Goal: Information Seeking & Learning: Compare options

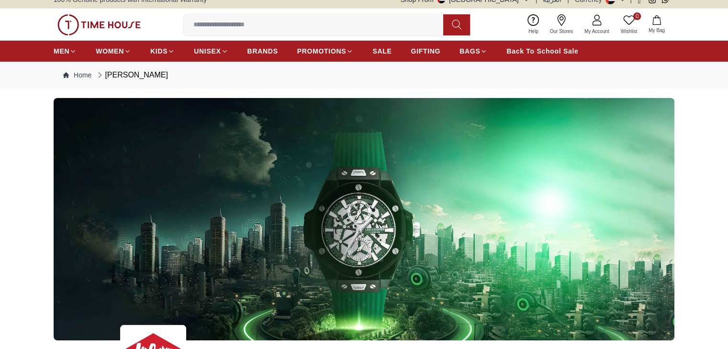
scroll to position [4, 0]
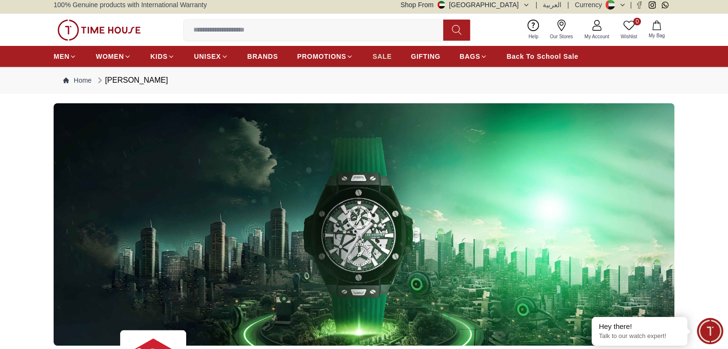
click at [389, 53] on span "SALE" at bounding box center [381, 57] width 19 height 10
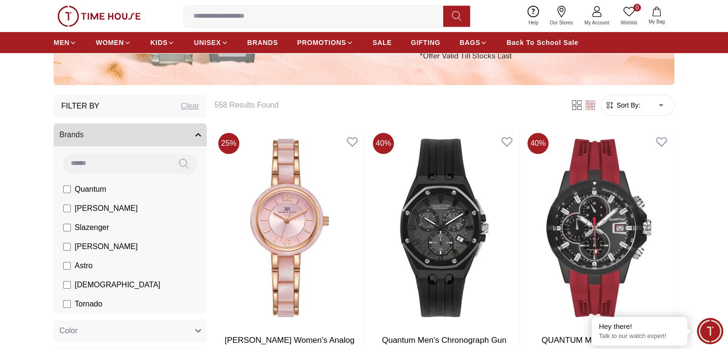
scroll to position [239, 0]
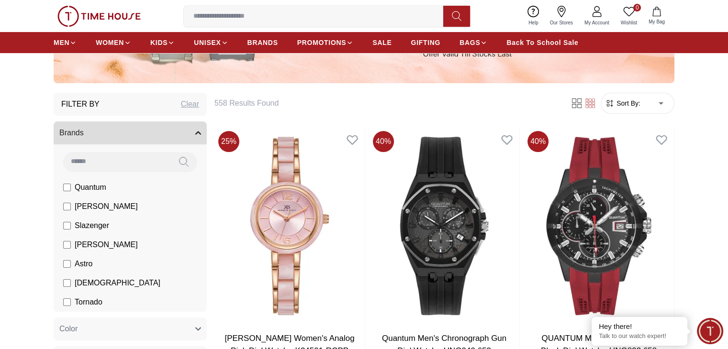
click at [639, 101] on span "Sort By:" at bounding box center [627, 104] width 26 height 10
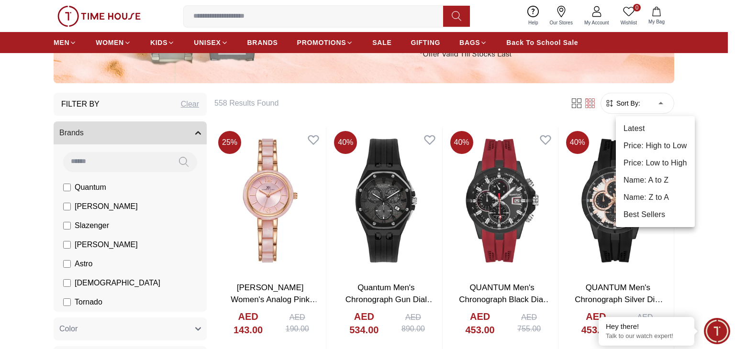
click at [661, 161] on li "Price: Low to High" at bounding box center [655, 163] width 79 height 17
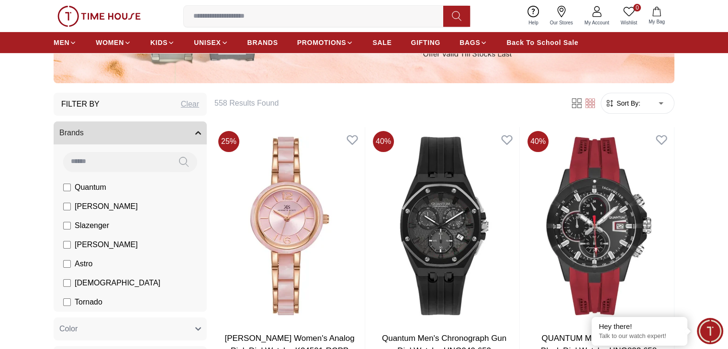
type input "*"
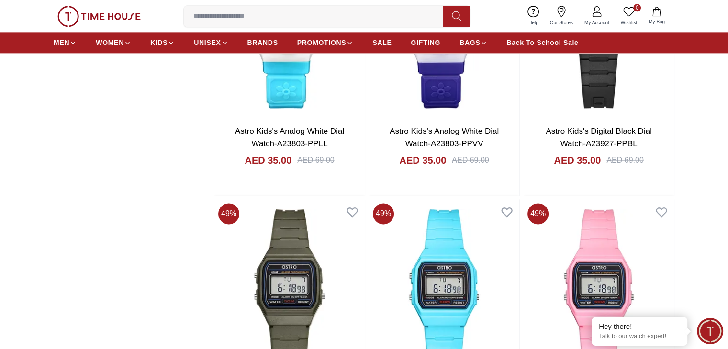
scroll to position [1225, 0]
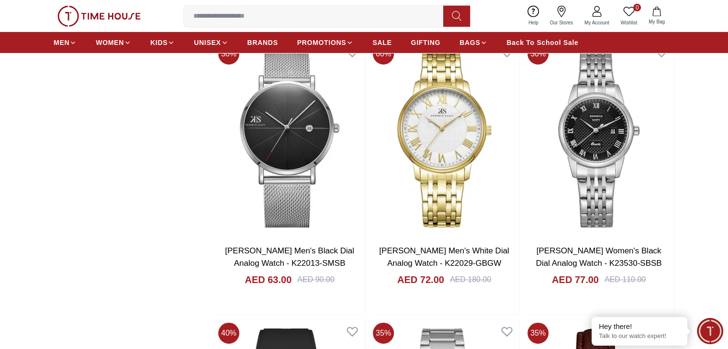
scroll to position [3167, 0]
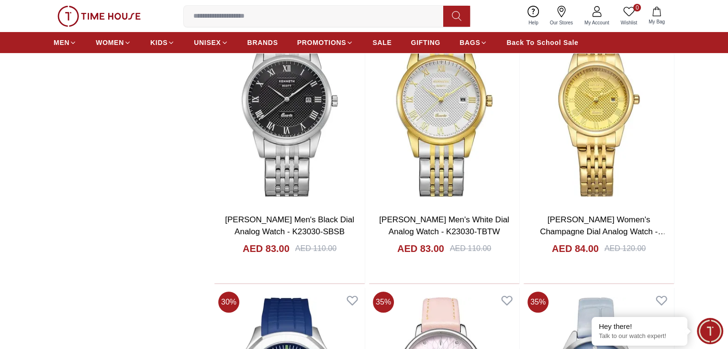
scroll to position [3677, 0]
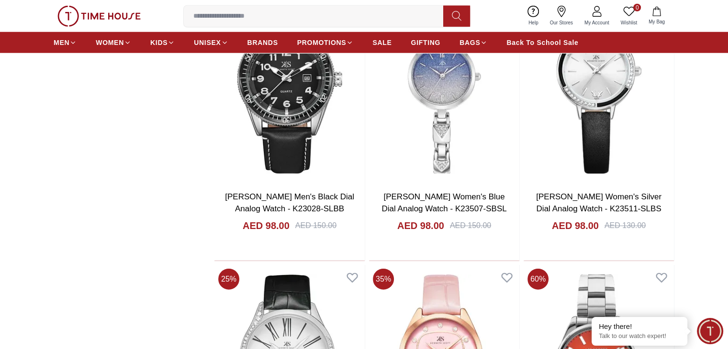
scroll to position [6346, 0]
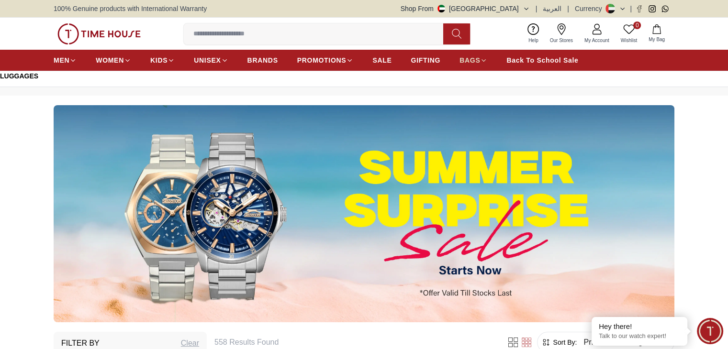
click at [471, 60] on span "BAGS" at bounding box center [469, 61] width 21 height 10
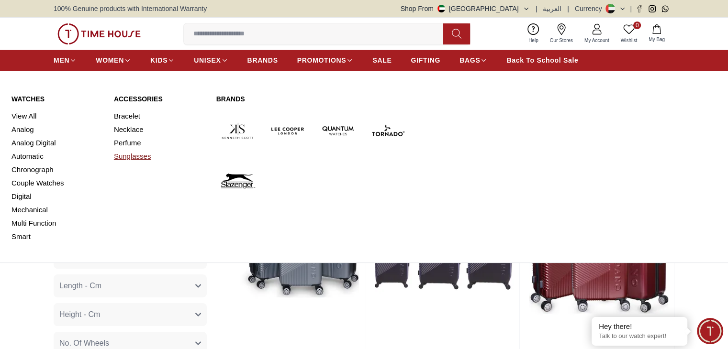
click at [131, 158] on link "Sunglasses" at bounding box center [159, 156] width 91 height 13
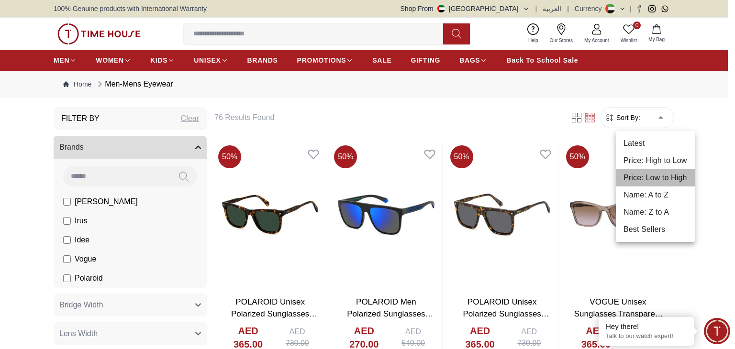
click at [669, 177] on li "Price: Low to High" at bounding box center [655, 177] width 79 height 17
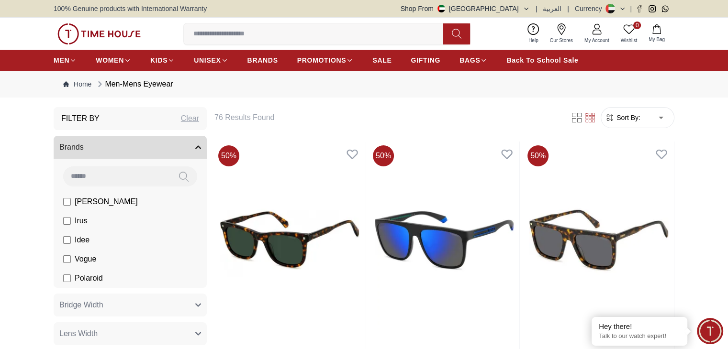
type input "*"
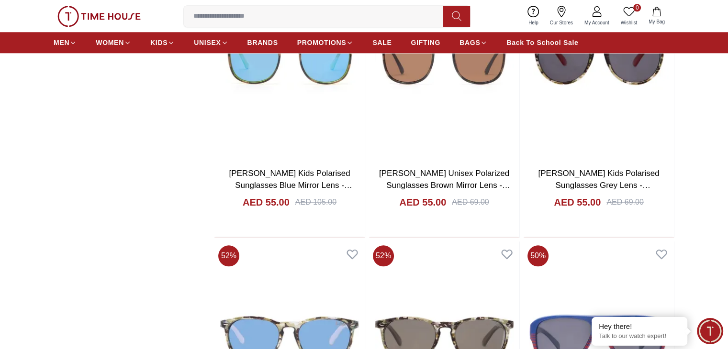
scroll to position [1034, 0]
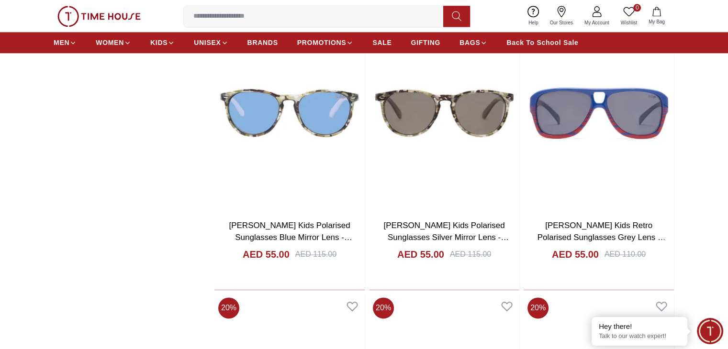
scroll to position [1273, 0]
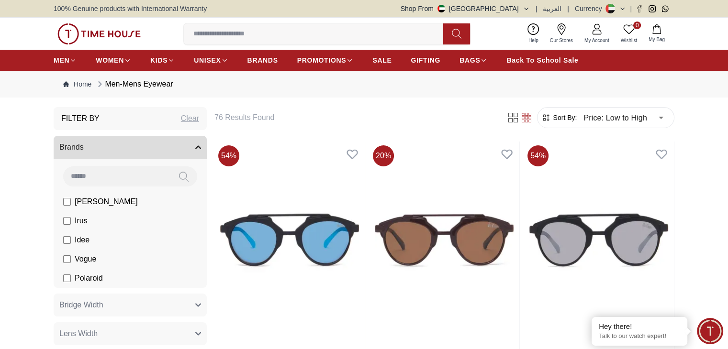
click at [191, 146] on button "Brands" at bounding box center [130, 147] width 153 height 23
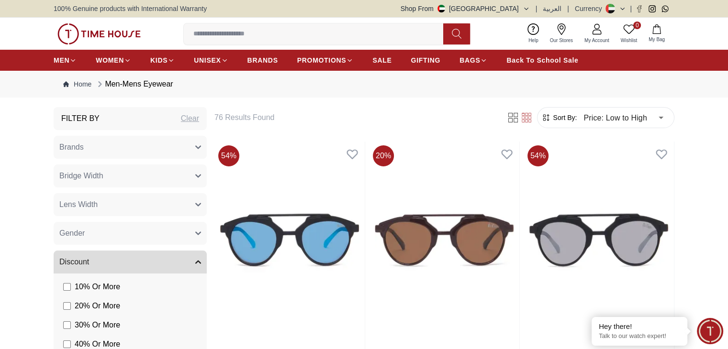
click at [196, 179] on button "Bridge Width" at bounding box center [130, 176] width 153 height 23
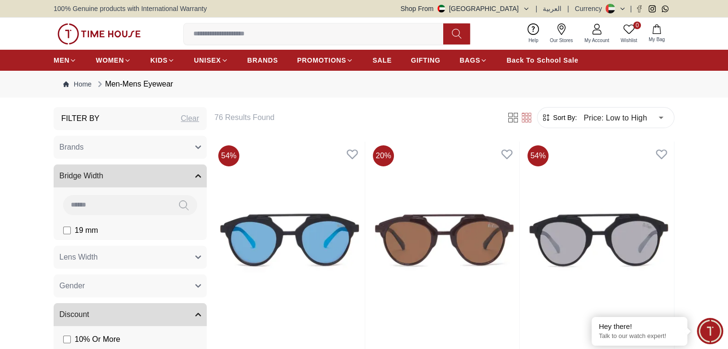
click at [196, 179] on button "Bridge Width" at bounding box center [130, 176] width 153 height 23
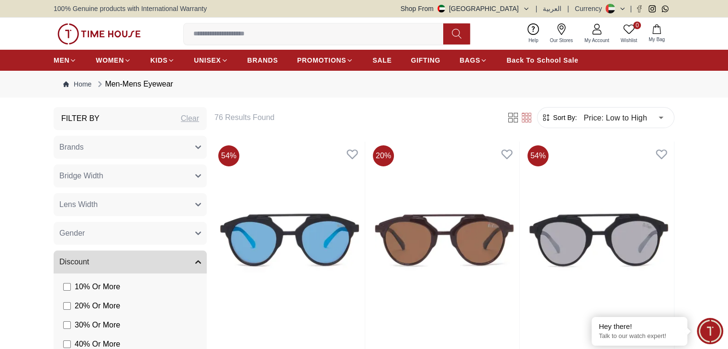
click at [196, 204] on icon "button" at bounding box center [198, 205] width 5 height 2
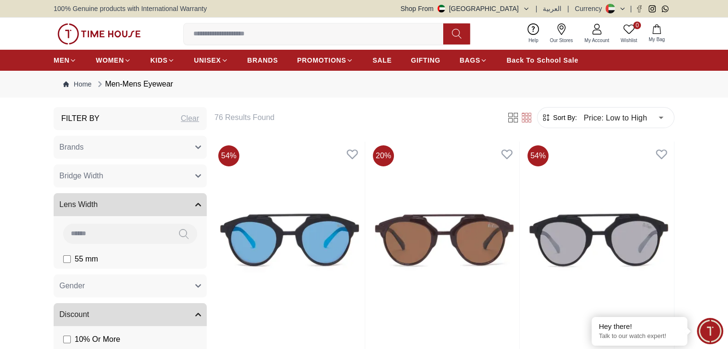
click at [196, 204] on icon "button" at bounding box center [198, 205] width 6 height 6
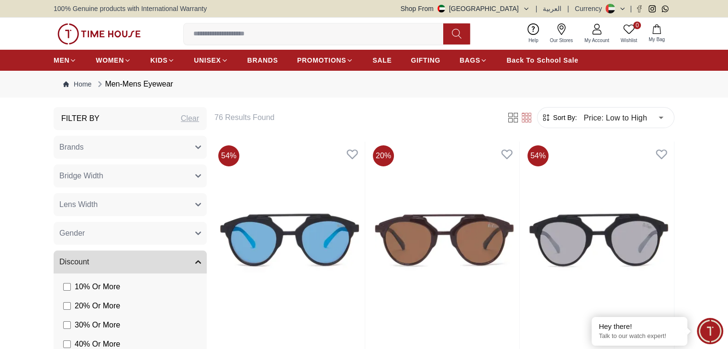
click at [196, 231] on icon "button" at bounding box center [198, 234] width 6 height 6
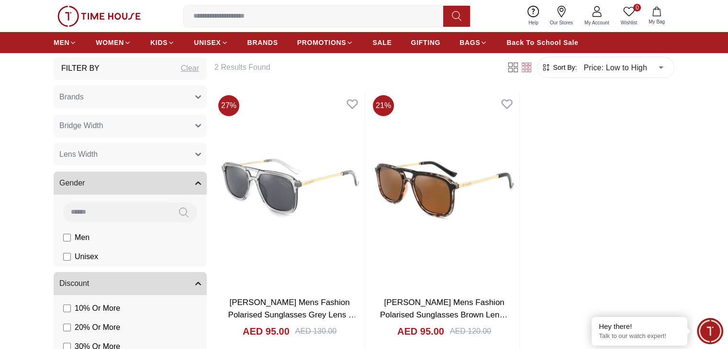
scroll to position [54, 0]
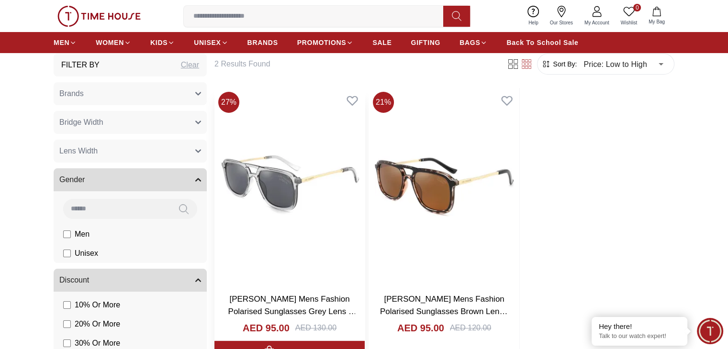
click at [275, 155] on img at bounding box center [289, 187] width 150 height 198
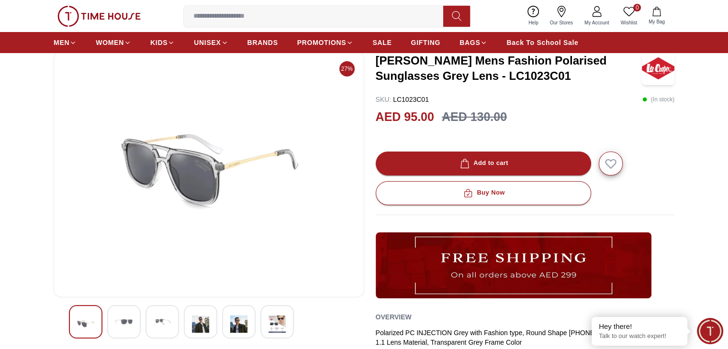
click at [123, 319] on img at bounding box center [123, 321] width 17 height 17
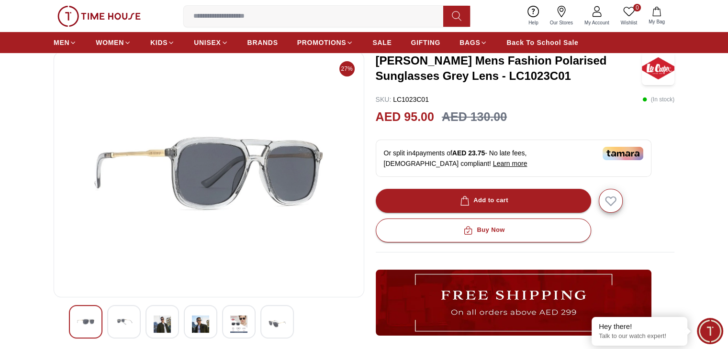
click at [156, 318] on img at bounding box center [162, 324] width 17 height 22
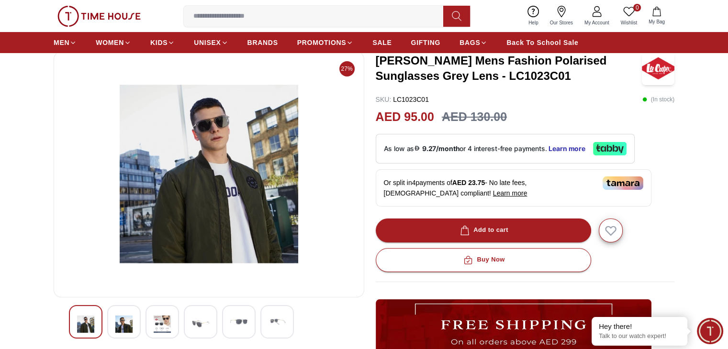
click at [199, 321] on img at bounding box center [200, 324] width 17 height 22
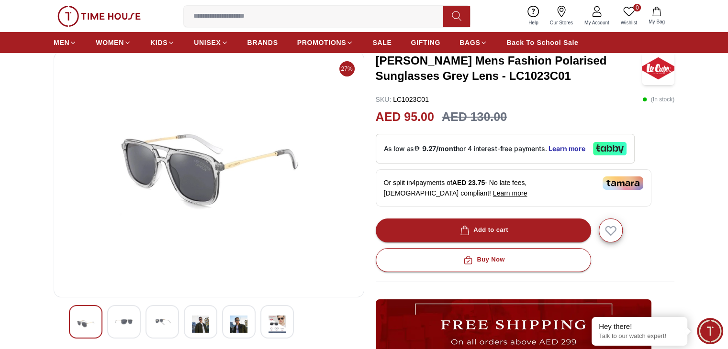
click at [228, 323] on div at bounding box center [239, 322] width 34 height 34
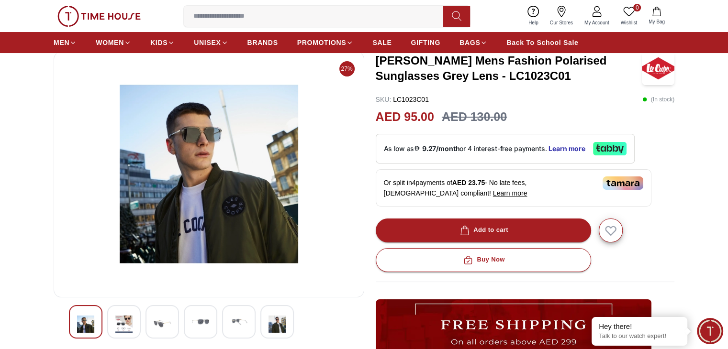
click at [207, 322] on img at bounding box center [200, 321] width 17 height 17
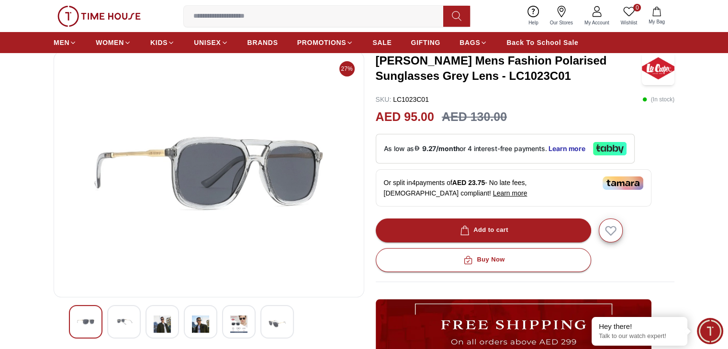
click at [247, 324] on img at bounding box center [238, 324] width 17 height 22
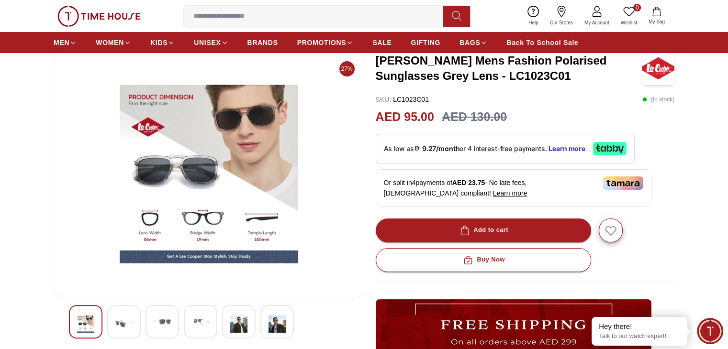
click at [278, 320] on img at bounding box center [276, 324] width 17 height 22
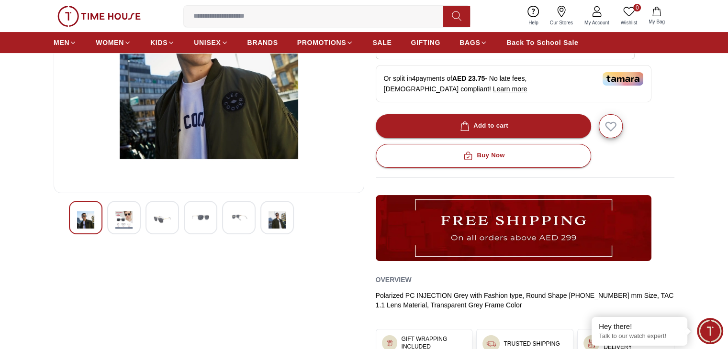
scroll to position [159, 0]
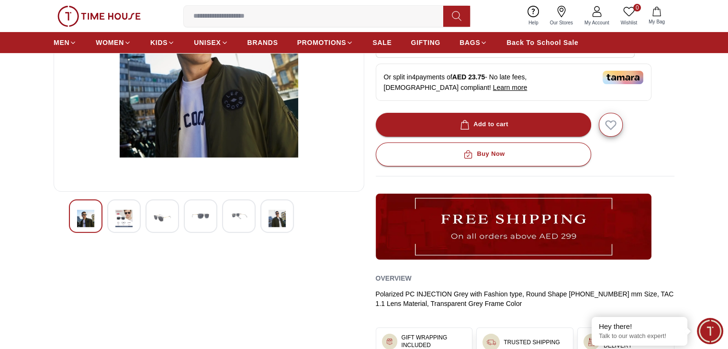
click at [127, 217] on img at bounding box center [123, 219] width 17 height 22
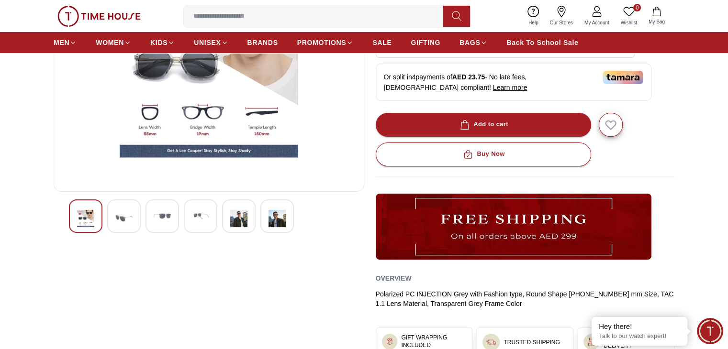
click at [93, 213] on img at bounding box center [85, 219] width 17 height 22
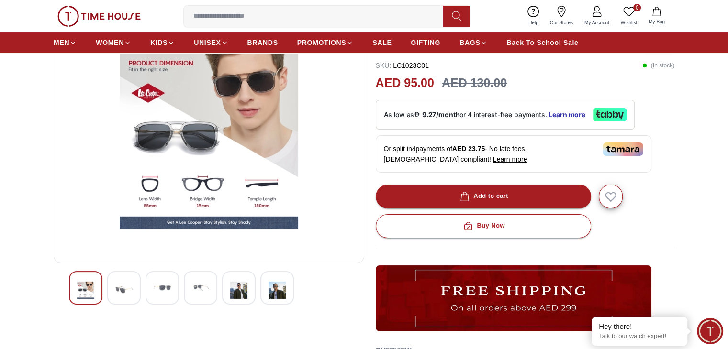
scroll to position [91, 0]
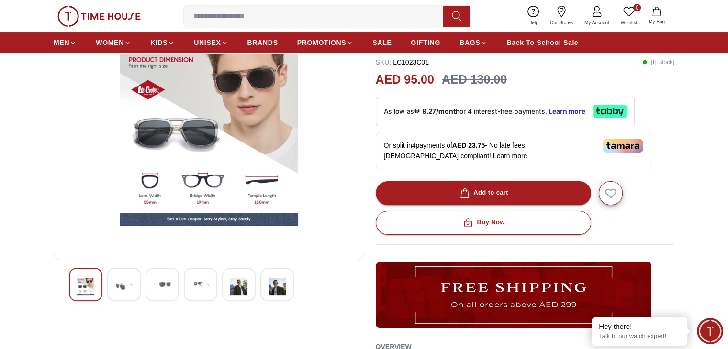
scroll to position [54, 0]
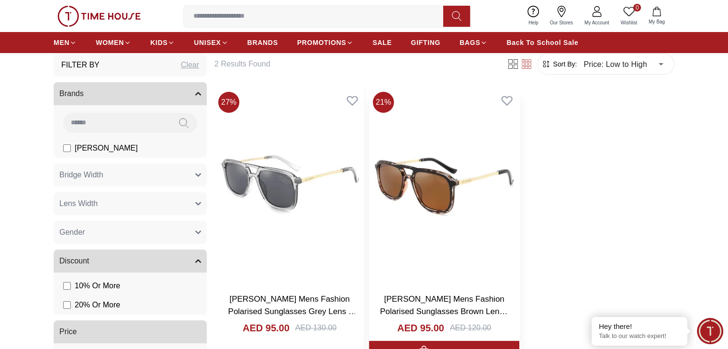
click at [390, 172] on img at bounding box center [444, 187] width 150 height 198
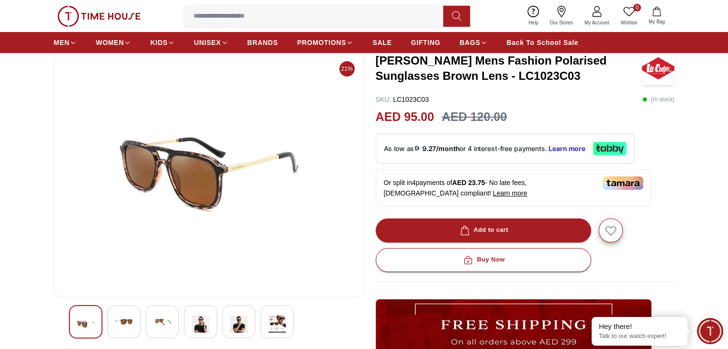
click at [112, 334] on div at bounding box center [124, 322] width 34 height 34
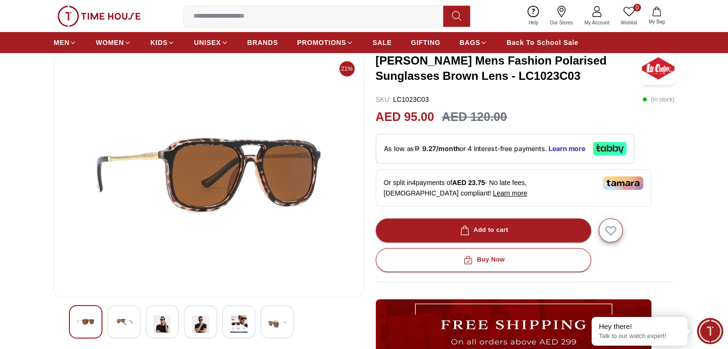
click at [153, 332] on div at bounding box center [162, 322] width 34 height 34
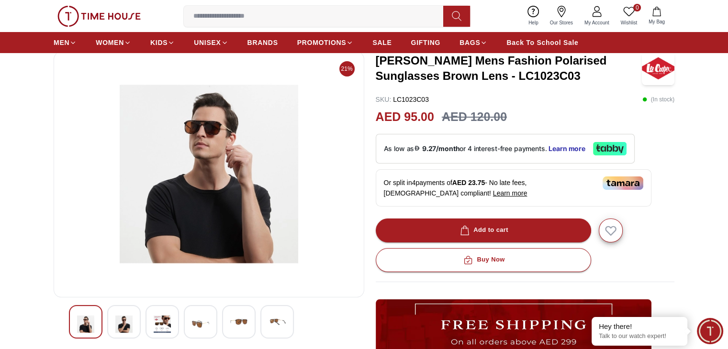
click at [194, 328] on img at bounding box center [200, 324] width 17 height 22
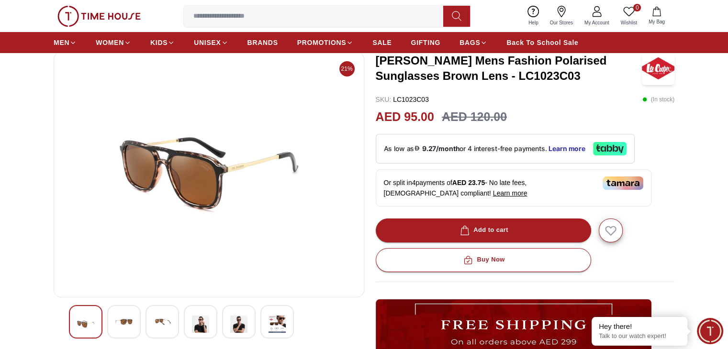
click at [228, 324] on div at bounding box center [239, 322] width 34 height 34
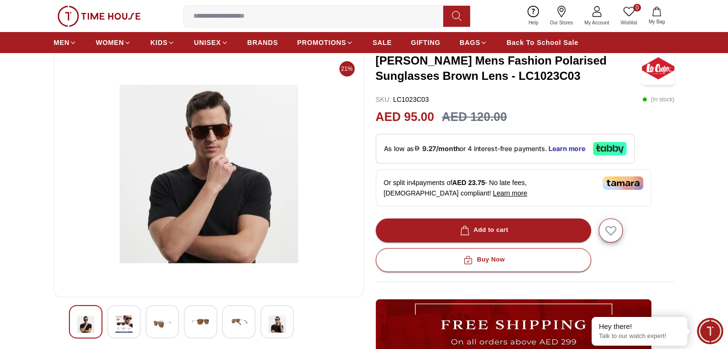
click at [274, 320] on img at bounding box center [276, 324] width 17 height 22
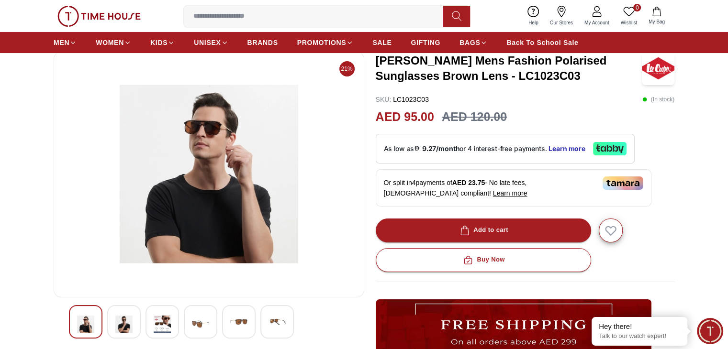
click at [237, 313] on img at bounding box center [238, 321] width 17 height 17
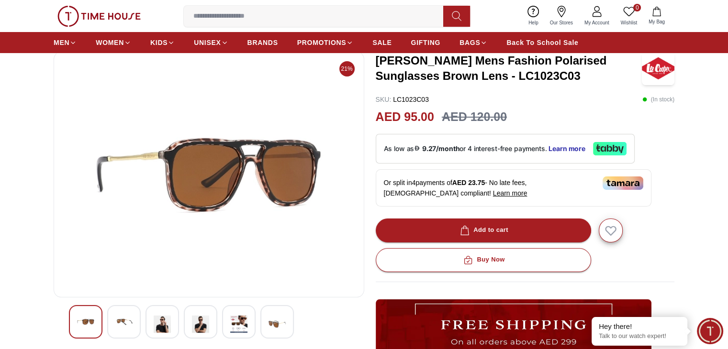
click at [202, 315] on img at bounding box center [200, 324] width 17 height 22
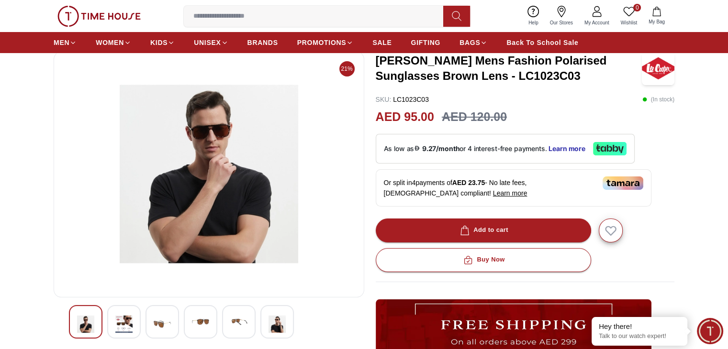
click at [111, 328] on div at bounding box center [124, 322] width 34 height 34
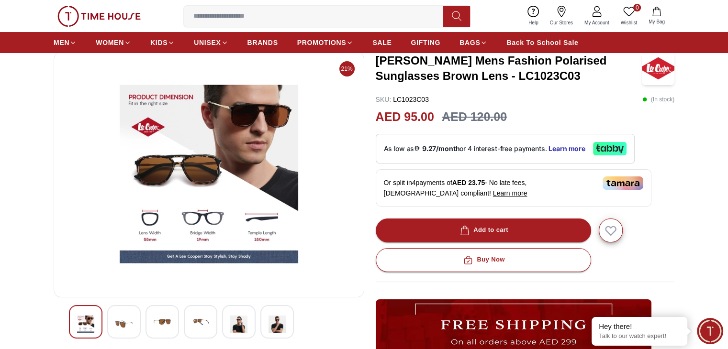
click at [83, 326] on img at bounding box center [85, 324] width 17 height 22
click at [103, 326] on div at bounding box center [209, 322] width 280 height 34
click at [114, 326] on div at bounding box center [124, 322] width 34 height 34
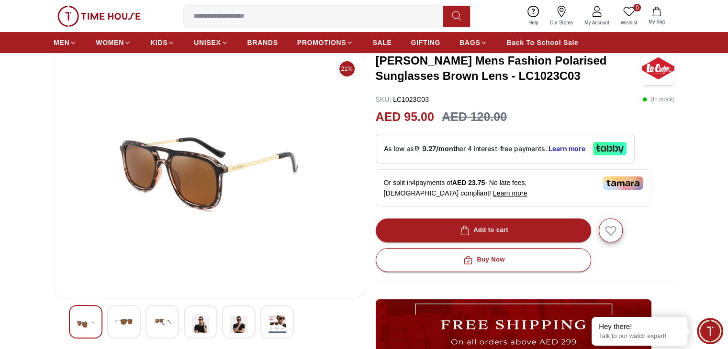
click at [147, 324] on div at bounding box center [162, 322] width 34 height 34
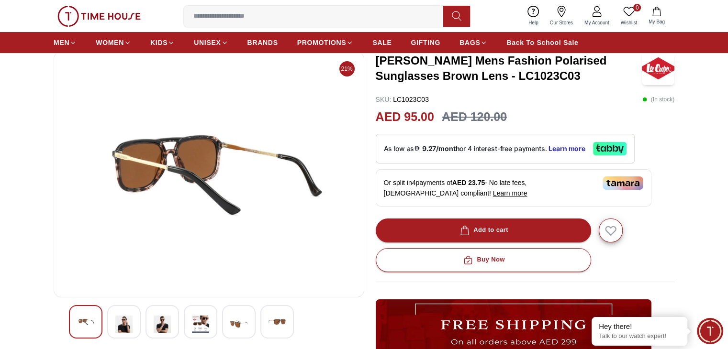
click at [195, 324] on img at bounding box center [200, 324] width 17 height 22
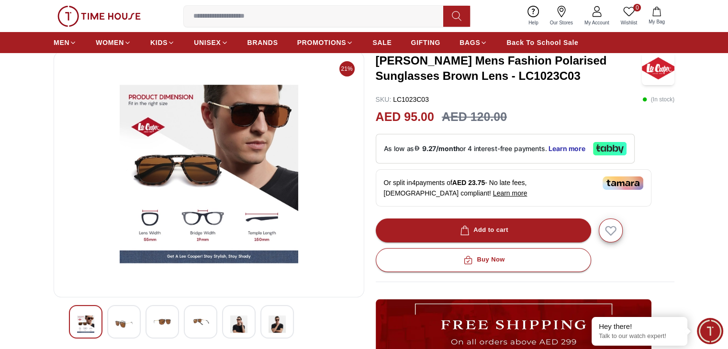
click at [241, 323] on img at bounding box center [238, 324] width 17 height 22
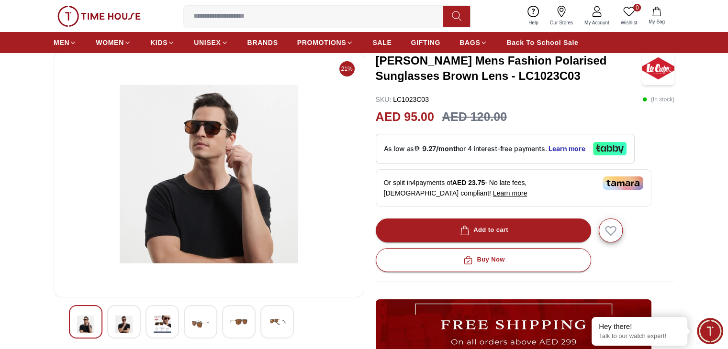
click at [276, 324] on img at bounding box center [276, 321] width 17 height 17
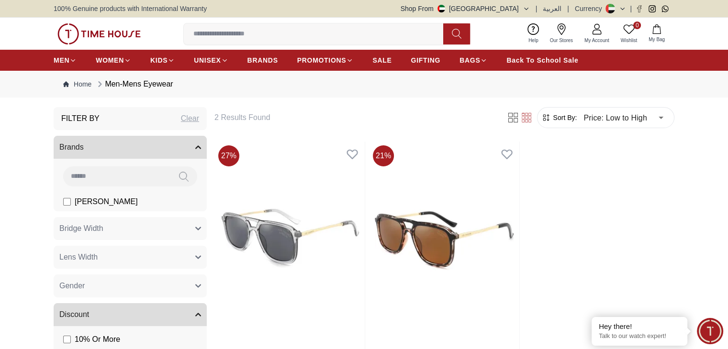
click at [197, 284] on icon "button" at bounding box center [198, 286] width 6 height 6
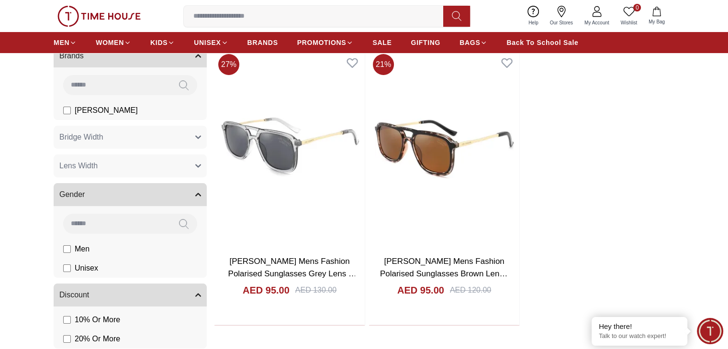
scroll to position [92, 0]
click at [89, 269] on span "Unisex" at bounding box center [86, 267] width 23 height 11
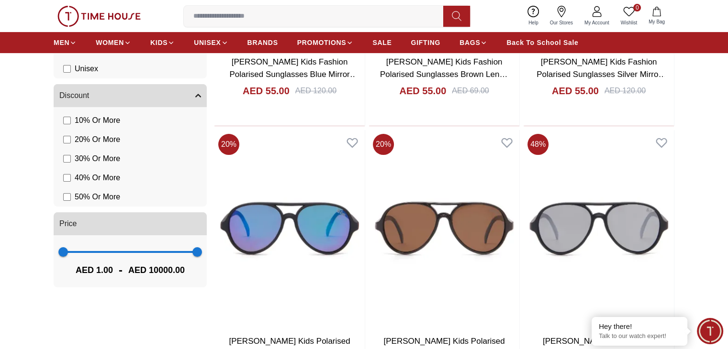
scroll to position [116, 0]
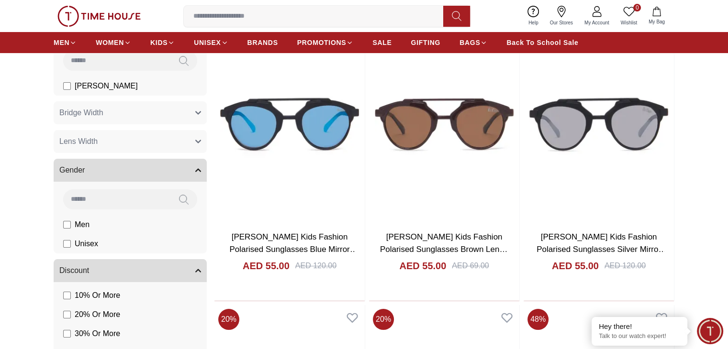
click at [189, 140] on button "Lens Width" at bounding box center [130, 141] width 153 height 23
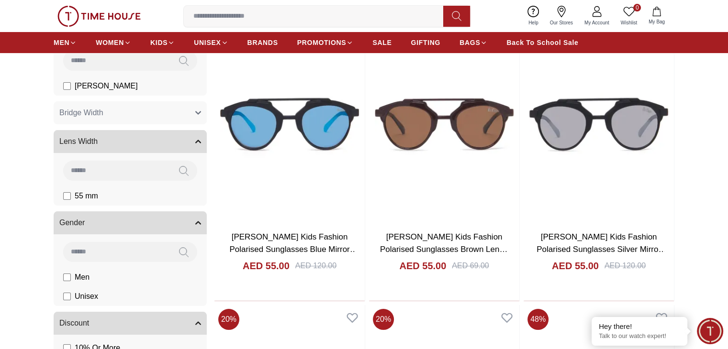
click at [80, 92] on span "55 mm" at bounding box center [106, 85] width 63 height 11
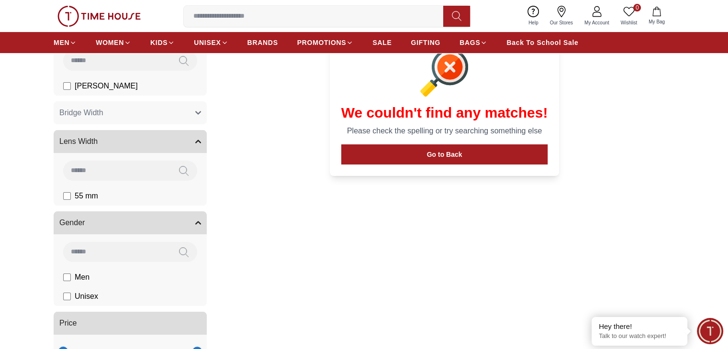
click at [90, 92] on span "55 mm" at bounding box center [106, 85] width 63 height 11
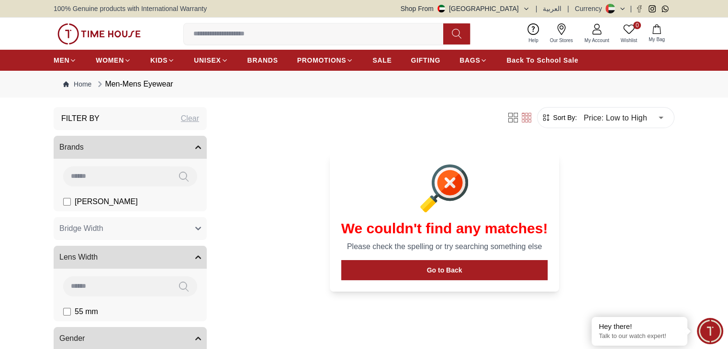
click at [192, 149] on button "Brands" at bounding box center [130, 147] width 153 height 23
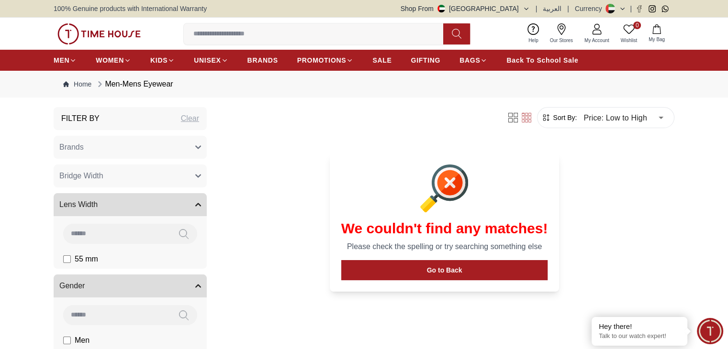
click at [192, 149] on button "Brands" at bounding box center [130, 147] width 153 height 23
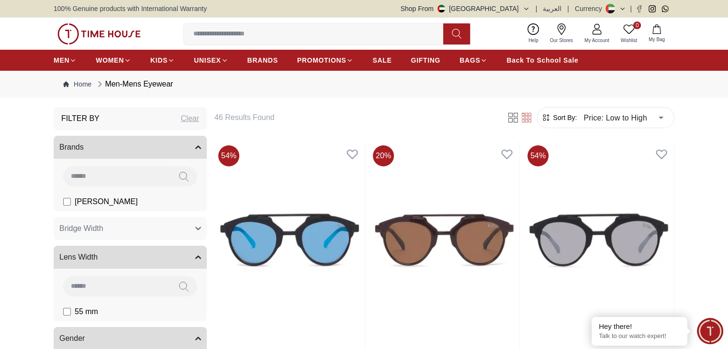
click at [159, 265] on button "Lens Width" at bounding box center [130, 257] width 153 height 23
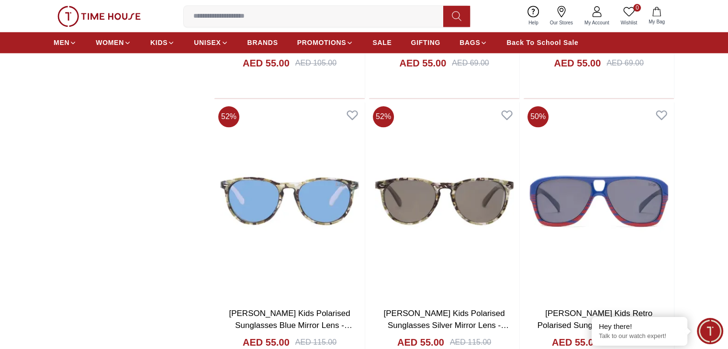
scroll to position [1156, 0]
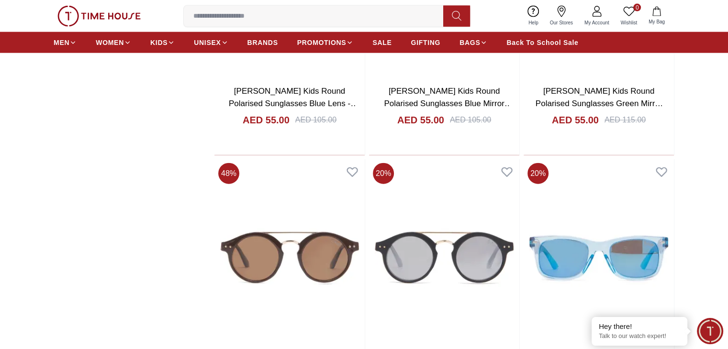
scroll to position [2226, 0]
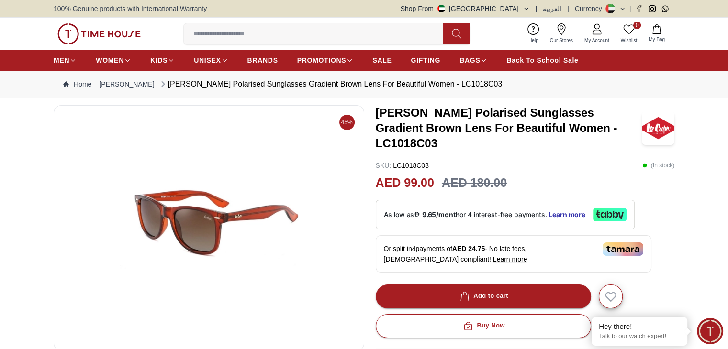
click at [230, 219] on img at bounding box center [209, 228] width 294 height 230
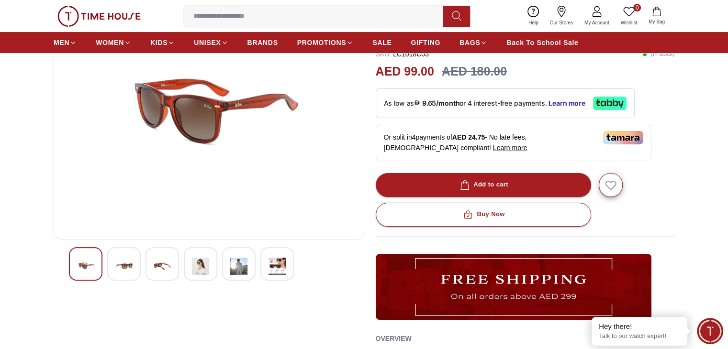
scroll to position [115, 0]
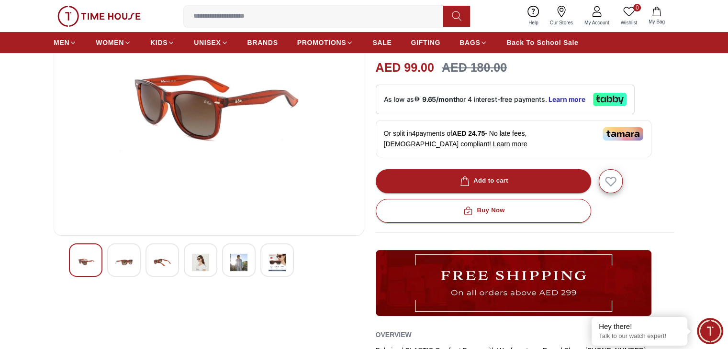
click at [130, 264] on img at bounding box center [123, 263] width 17 height 22
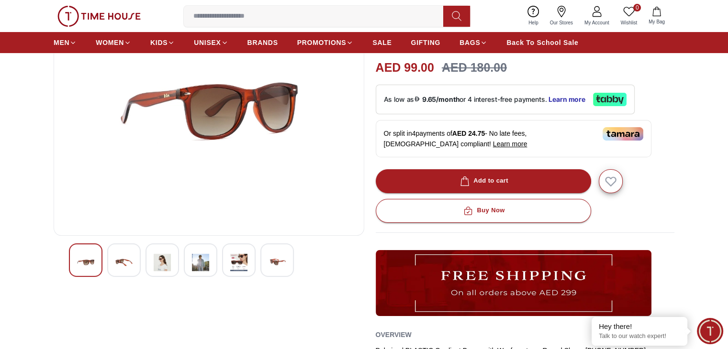
click at [151, 264] on div at bounding box center [162, 261] width 34 height 34
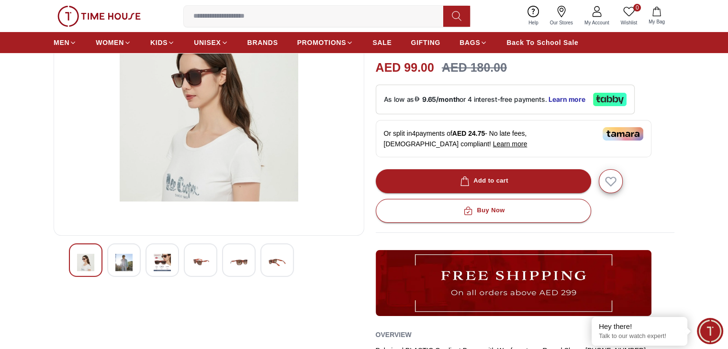
click at [195, 265] on img at bounding box center [200, 263] width 17 height 22
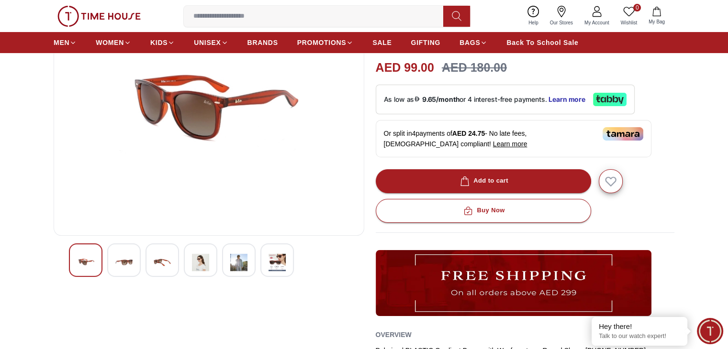
click at [246, 266] on img at bounding box center [238, 263] width 17 height 22
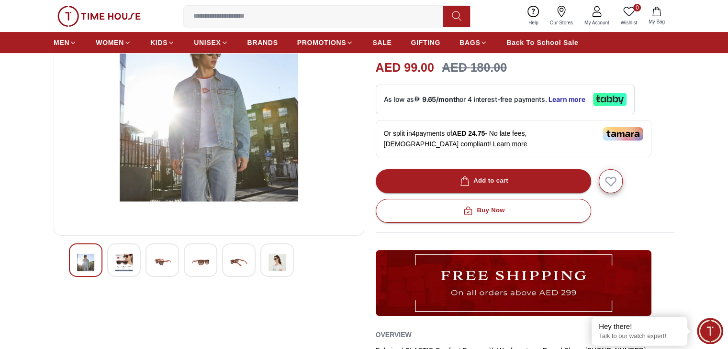
click at [280, 258] on img at bounding box center [276, 263] width 17 height 22
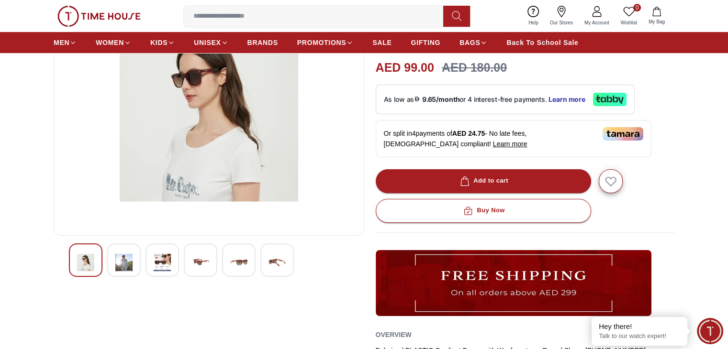
click at [239, 258] on img at bounding box center [238, 263] width 17 height 22
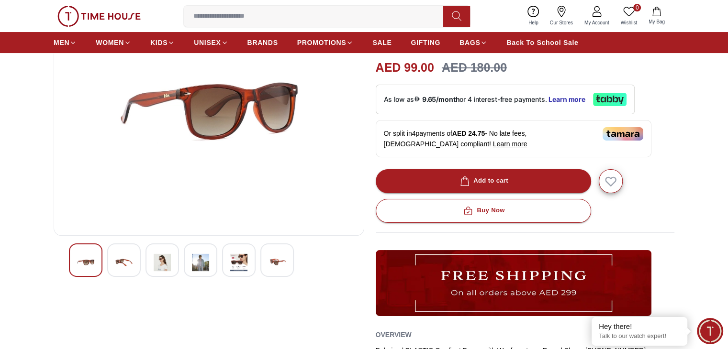
click at [192, 266] on img at bounding box center [200, 263] width 17 height 22
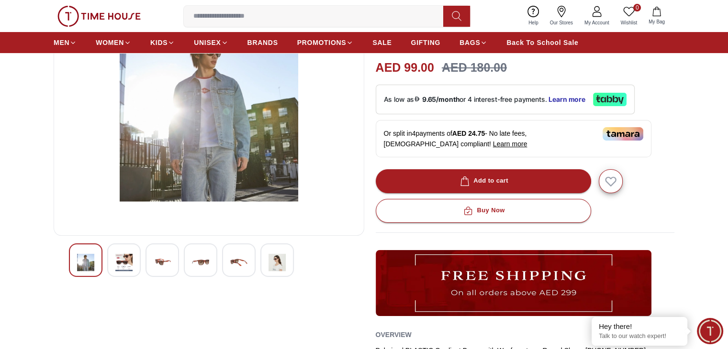
click at [156, 265] on img at bounding box center [162, 263] width 17 height 22
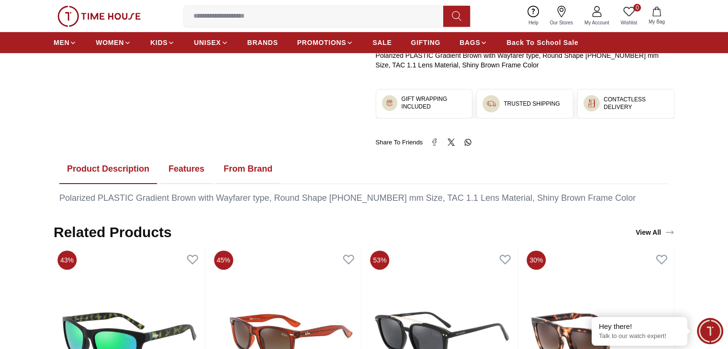
scroll to position [418, 0]
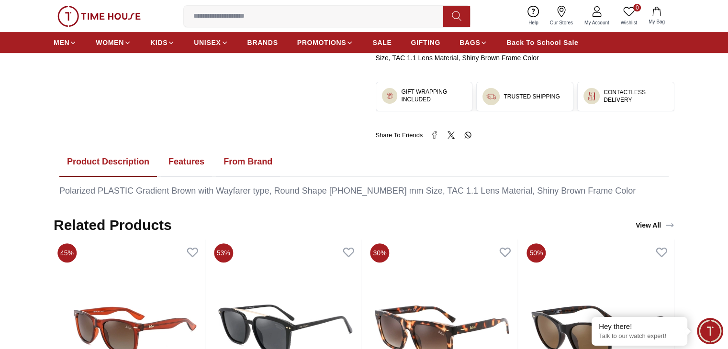
click at [188, 157] on button "Features" at bounding box center [186, 162] width 51 height 30
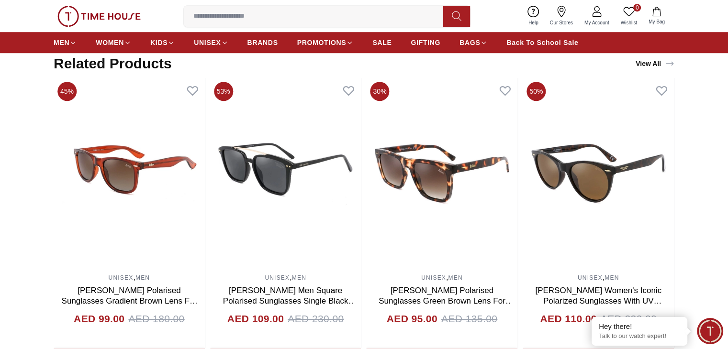
scroll to position [714, 0]
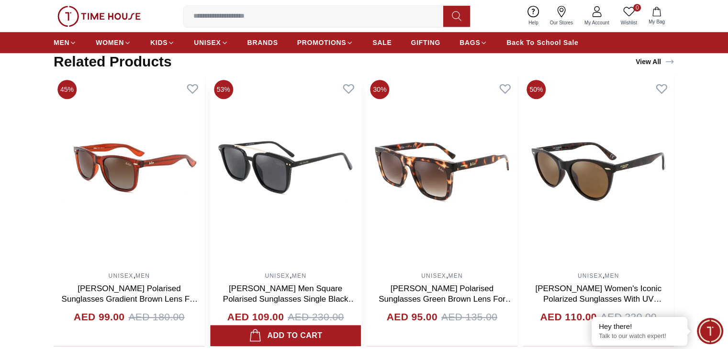
click at [282, 151] on img at bounding box center [285, 171] width 151 height 191
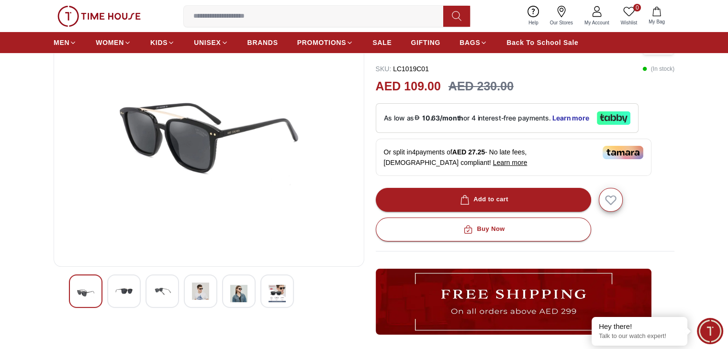
scroll to position [86, 0]
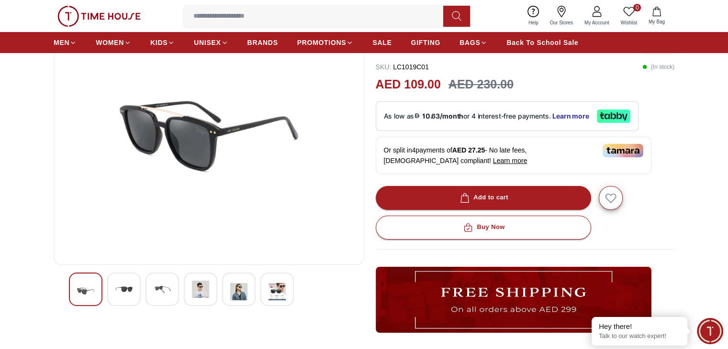
click at [128, 290] on img at bounding box center [123, 289] width 17 height 17
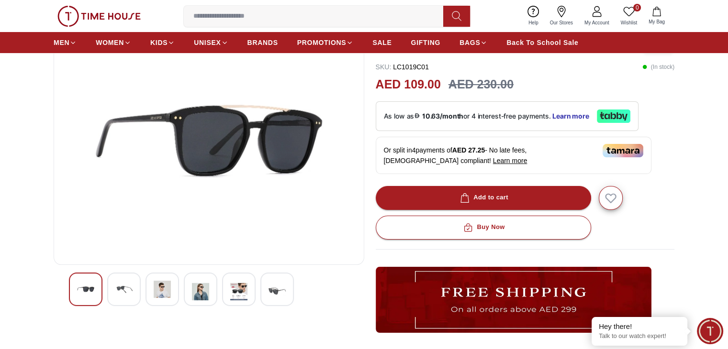
click at [163, 292] on img at bounding box center [162, 289] width 17 height 17
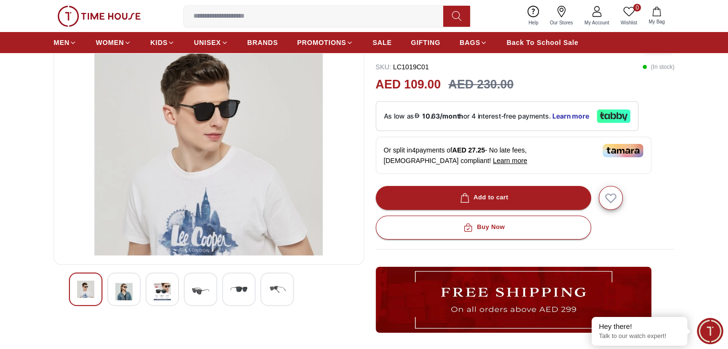
click at [199, 294] on img at bounding box center [200, 292] width 17 height 22
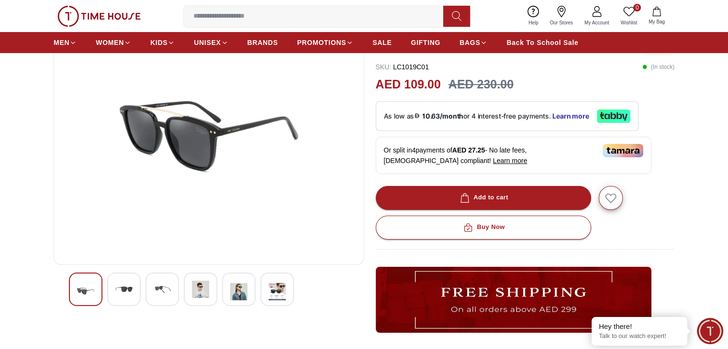
click at [234, 299] on img at bounding box center [238, 292] width 17 height 22
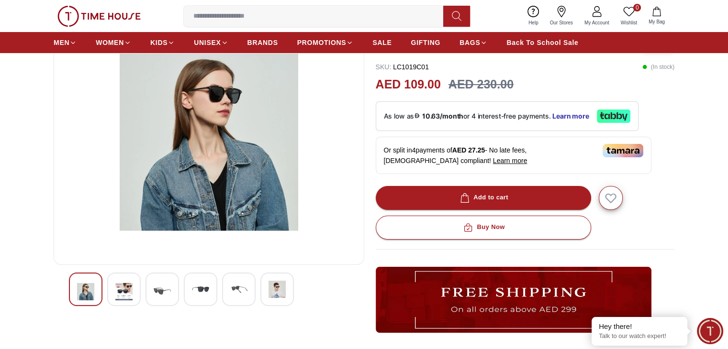
click at [273, 294] on img at bounding box center [276, 289] width 17 height 17
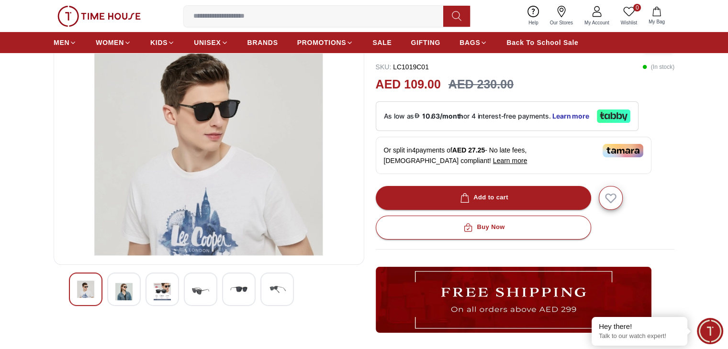
click at [244, 288] on img at bounding box center [238, 289] width 17 height 17
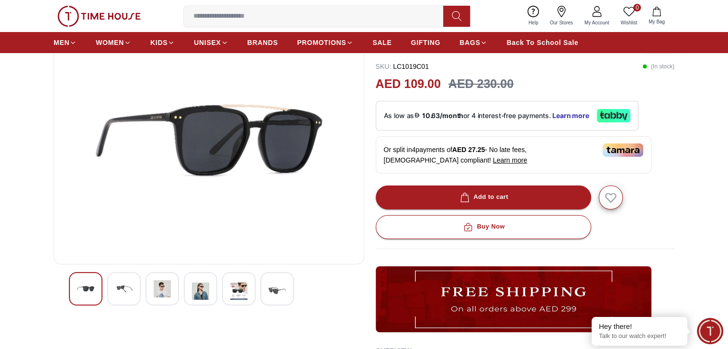
scroll to position [68, 0]
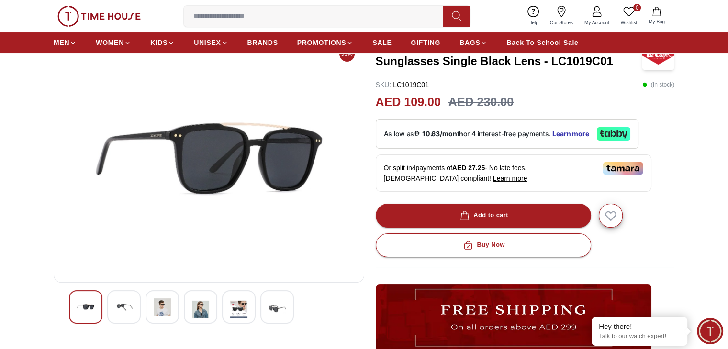
click at [244, 310] on img at bounding box center [238, 310] width 17 height 22
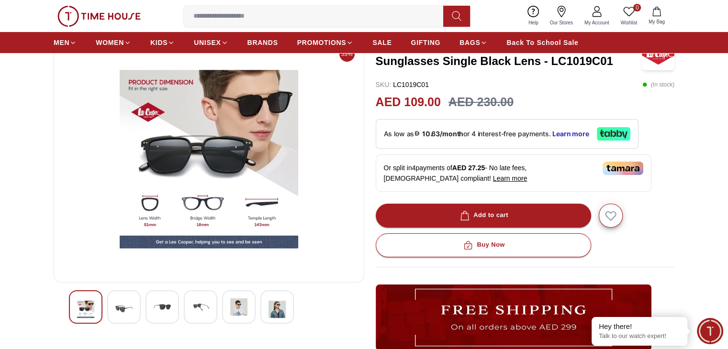
scroll to position [0, 0]
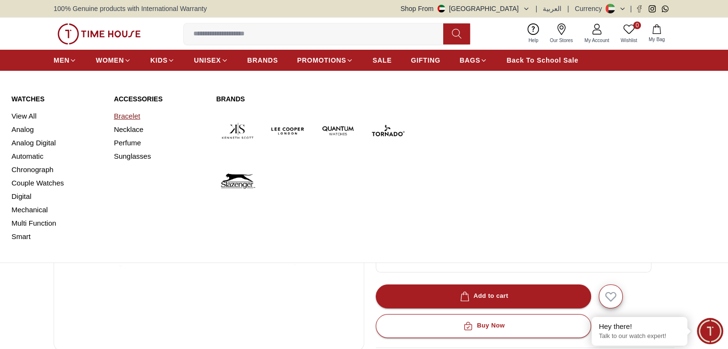
click at [124, 115] on link "Bracelet" at bounding box center [159, 116] width 91 height 13
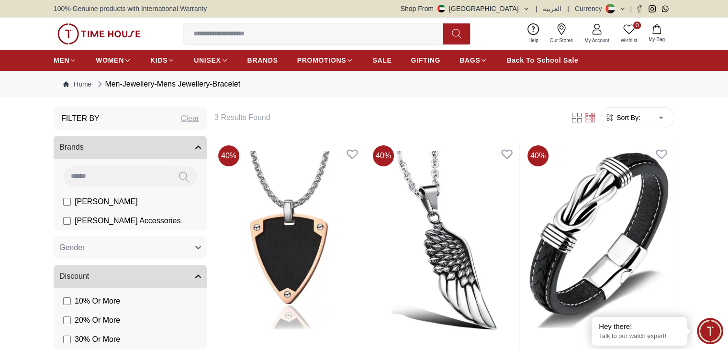
scroll to position [89, 0]
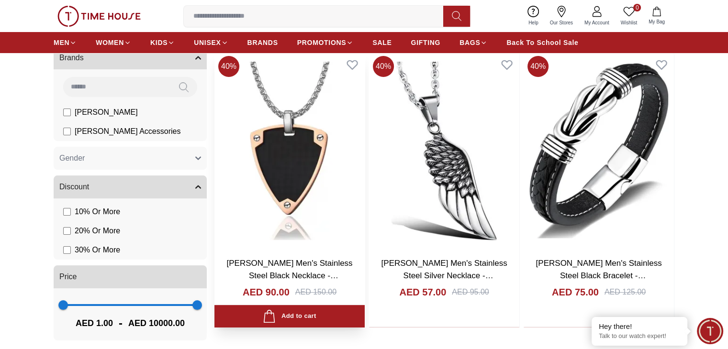
click at [264, 126] on img at bounding box center [289, 151] width 150 height 198
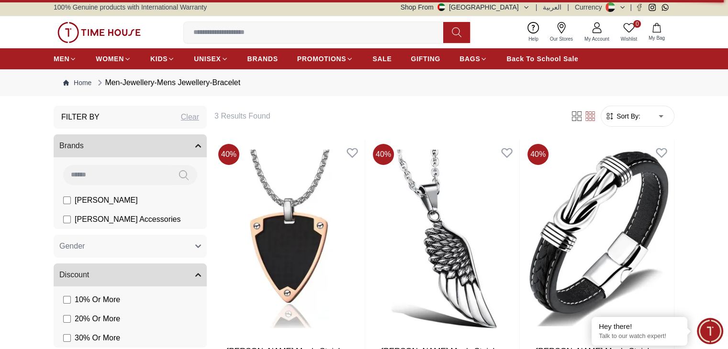
scroll to position [0, 0]
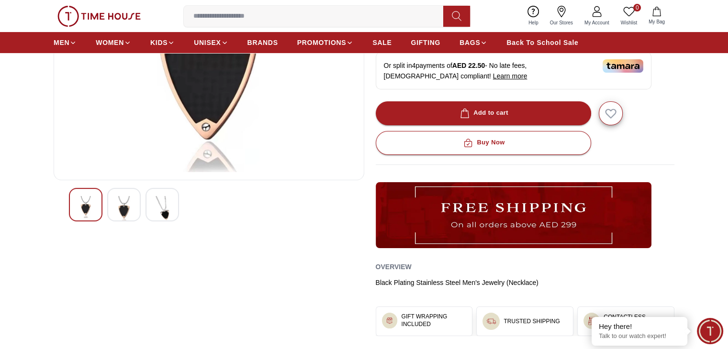
scroll to position [202, 0]
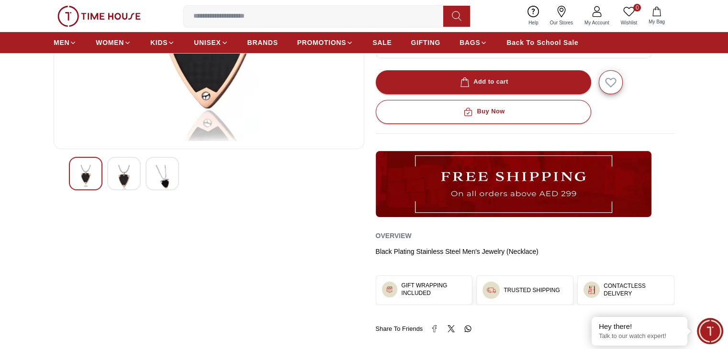
click at [118, 172] on img at bounding box center [123, 178] width 17 height 26
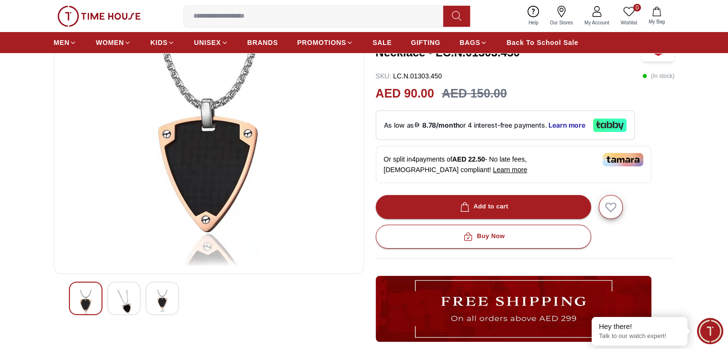
scroll to position [79, 0]
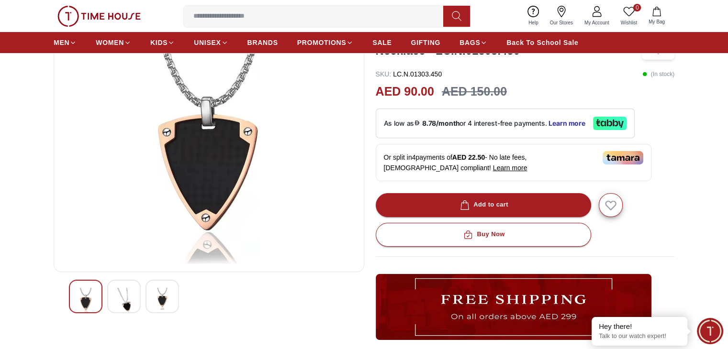
click at [123, 291] on img at bounding box center [123, 301] width 17 height 26
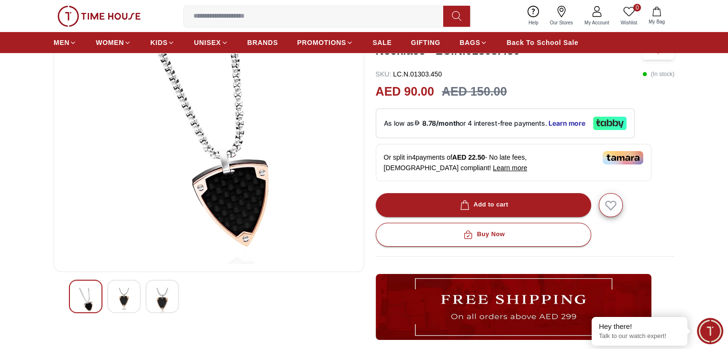
click at [169, 306] on img at bounding box center [162, 301] width 17 height 26
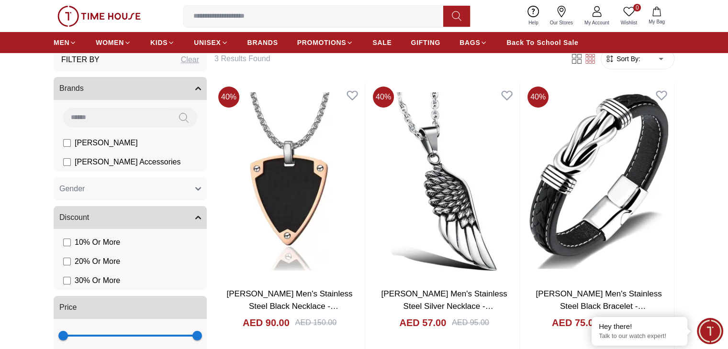
scroll to position [58, 0]
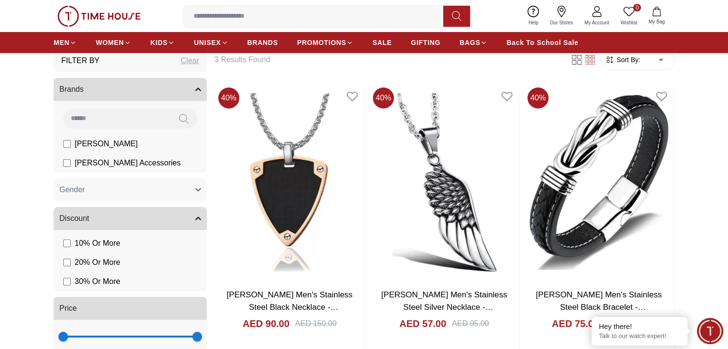
click at [108, 19] on img at bounding box center [98, 16] width 83 height 21
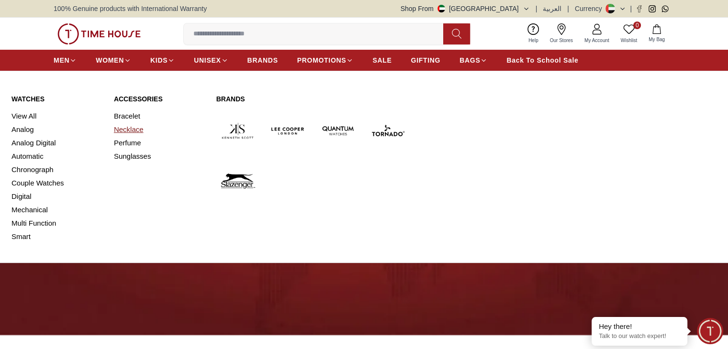
click at [131, 131] on link "Necklace" at bounding box center [159, 129] width 91 height 13
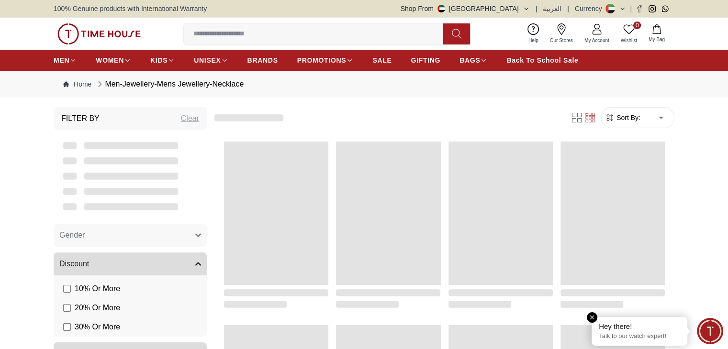
click at [594, 317] on em "Close tooltip" at bounding box center [592, 318] width 11 height 11
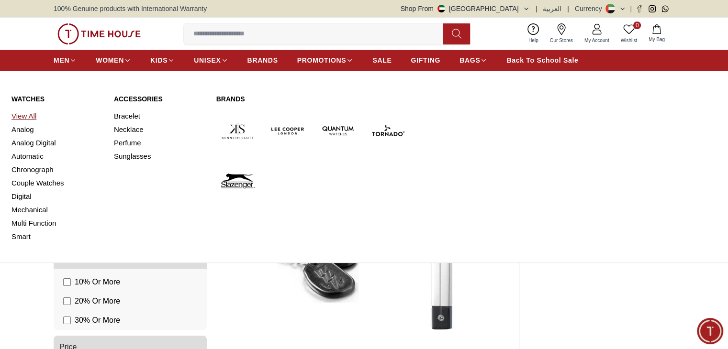
click at [34, 116] on link "View All" at bounding box center [56, 116] width 91 height 13
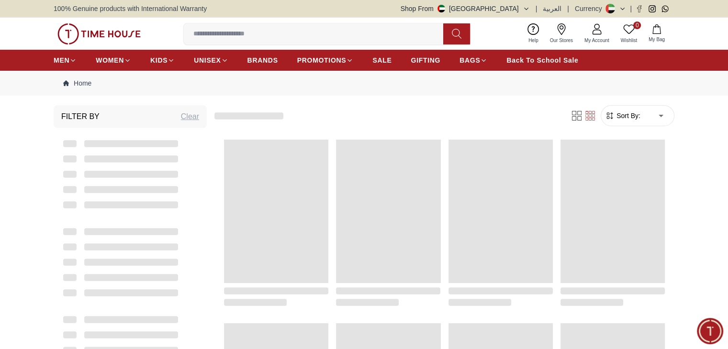
click at [628, 123] on form "Sort By: ​ ****** ​" at bounding box center [638, 115] width 74 height 21
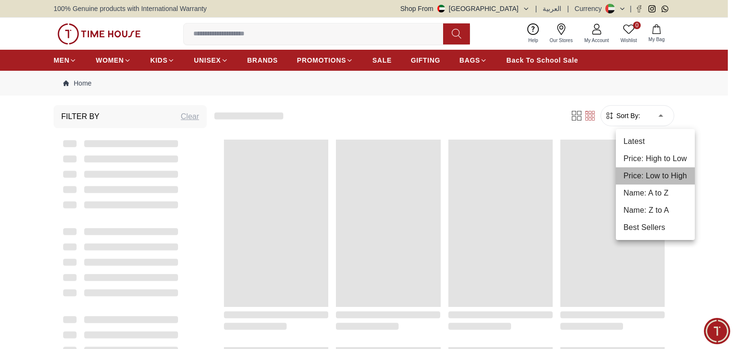
click at [651, 179] on li "Price: Low to High" at bounding box center [655, 176] width 79 height 17
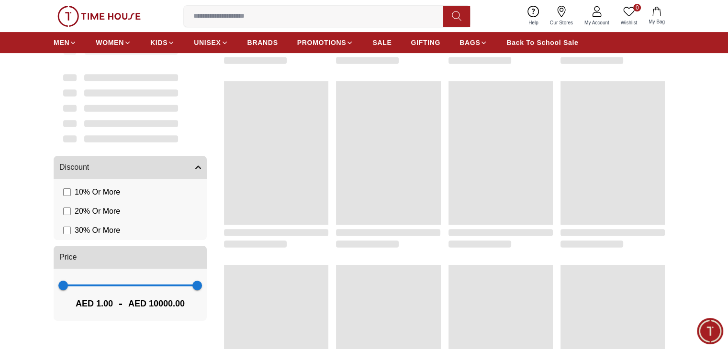
type input "*"
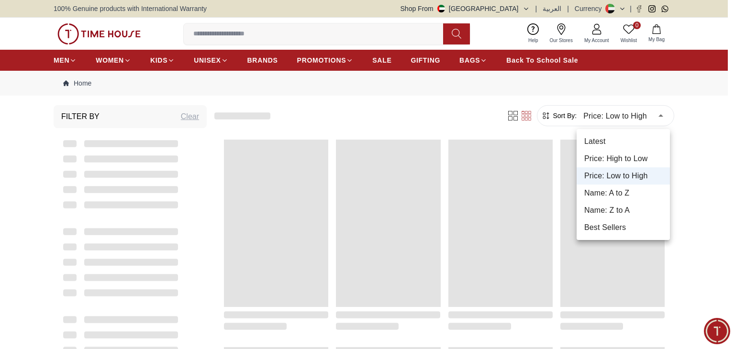
click at [652, 118] on div at bounding box center [367, 174] width 735 height 349
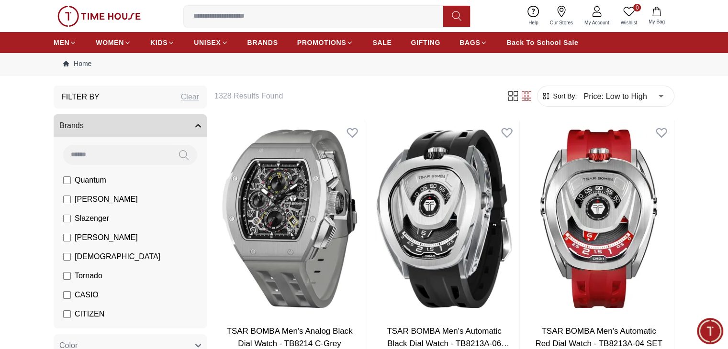
scroll to position [15, 0]
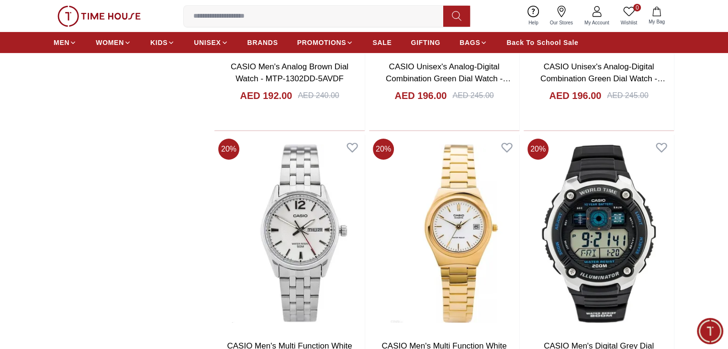
scroll to position [3455, 0]
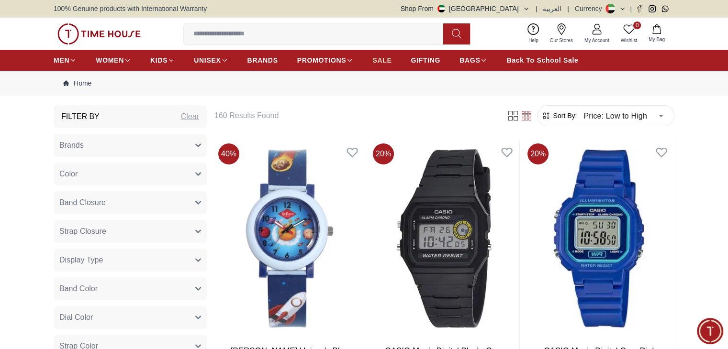
click at [385, 56] on span "SALE" at bounding box center [381, 61] width 19 height 10
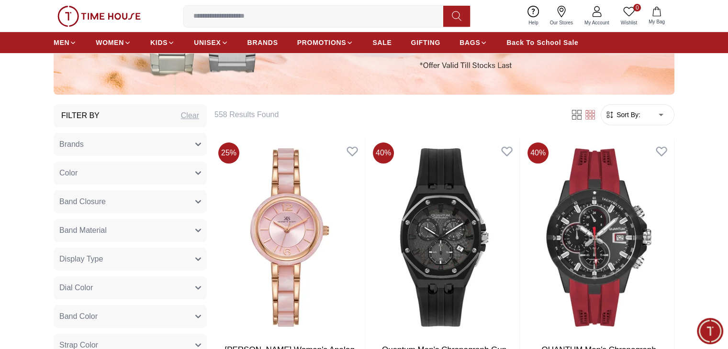
scroll to position [225, 0]
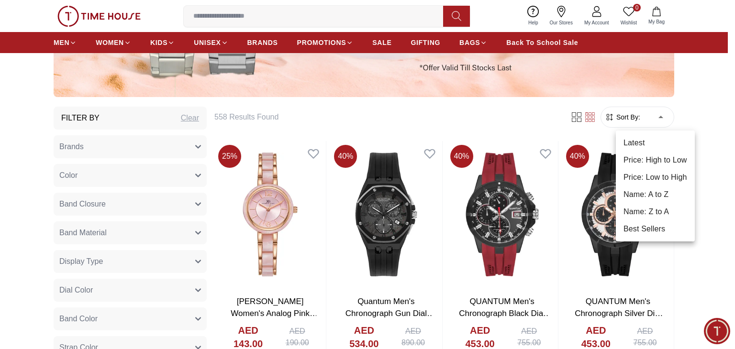
click at [645, 173] on li "Price: Low to High" at bounding box center [655, 177] width 79 height 17
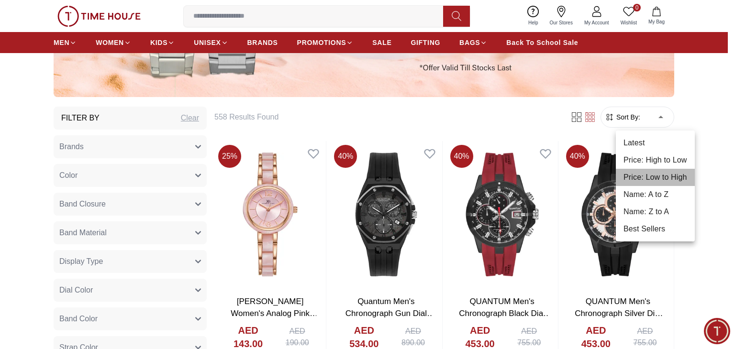
click at [651, 177] on li "Price: Low to High" at bounding box center [655, 177] width 79 height 17
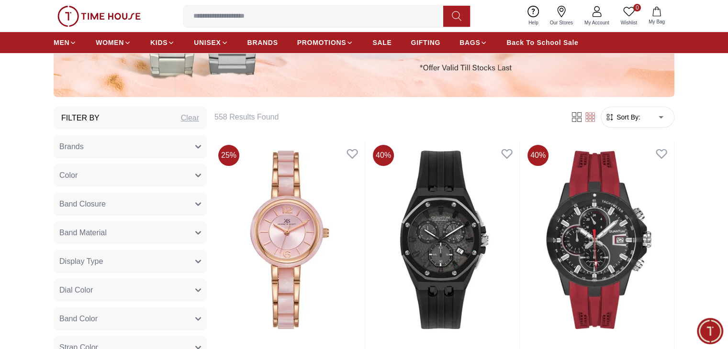
type input "*"
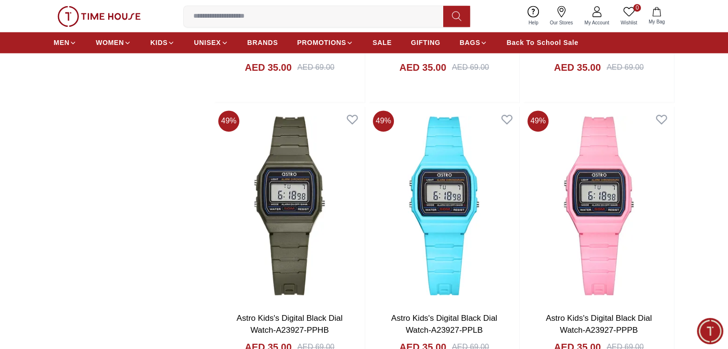
scroll to position [1283, 0]
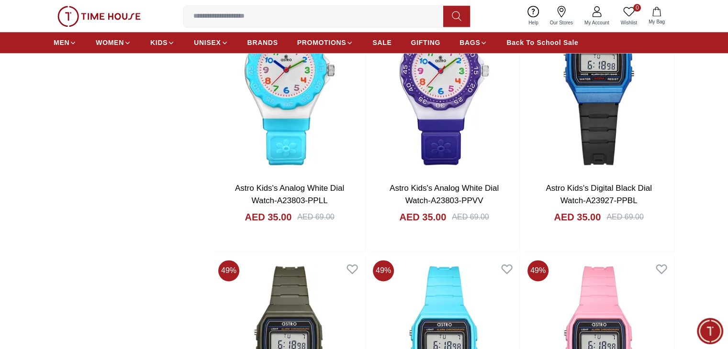
scroll to position [1230, 0]
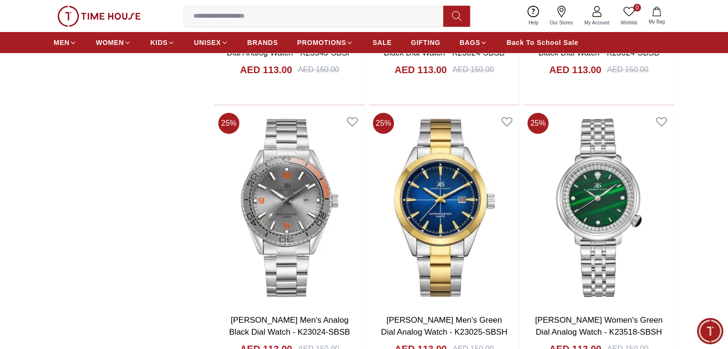
scroll to position [3618, 0]
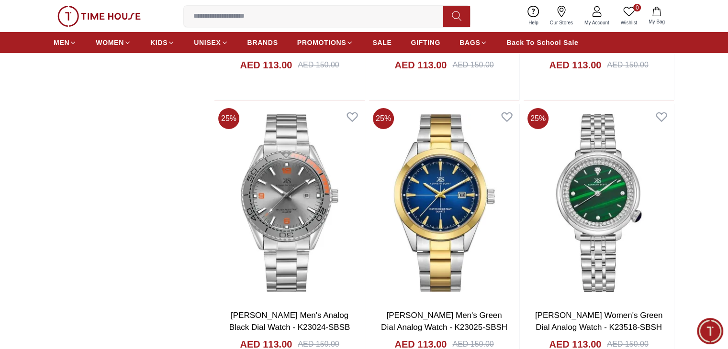
scroll to position [3633, 0]
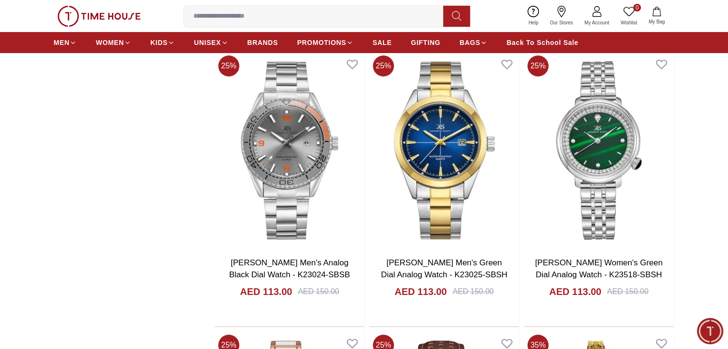
scroll to position [3706, 0]
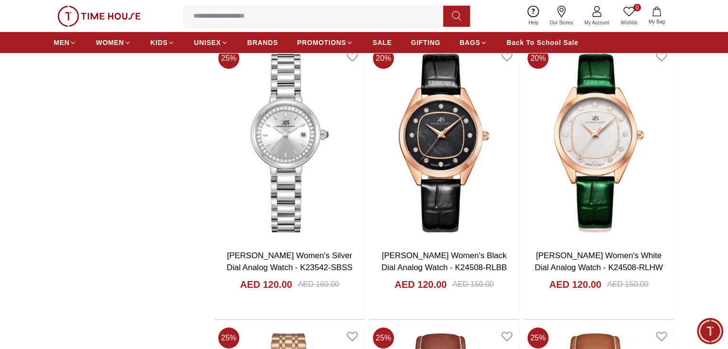
scroll to position [7046, 0]
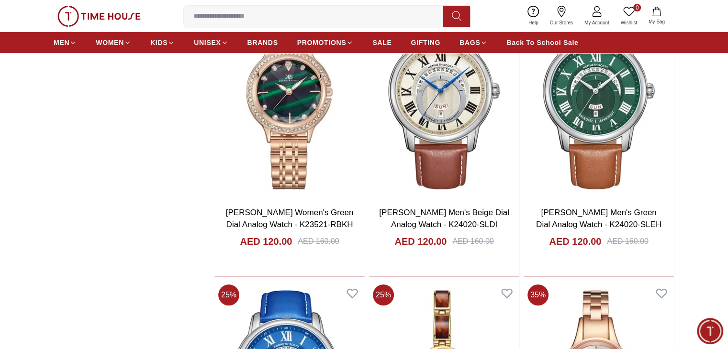
scroll to position [7221, 0]
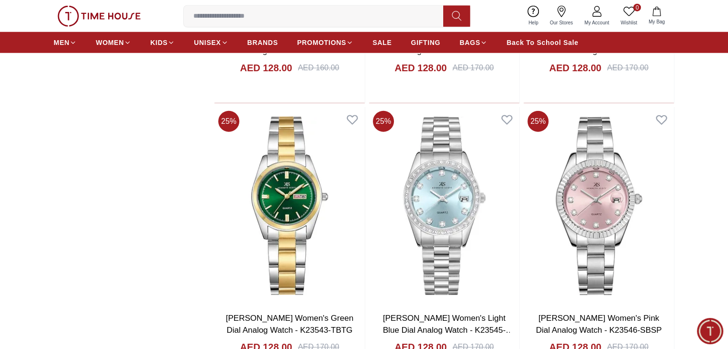
scroll to position [9812, 0]
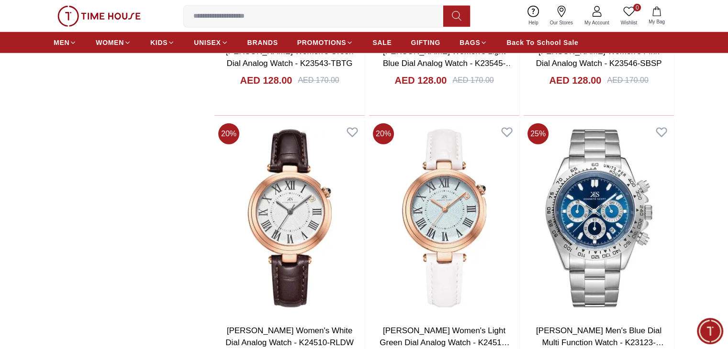
scroll to position [10053, 0]
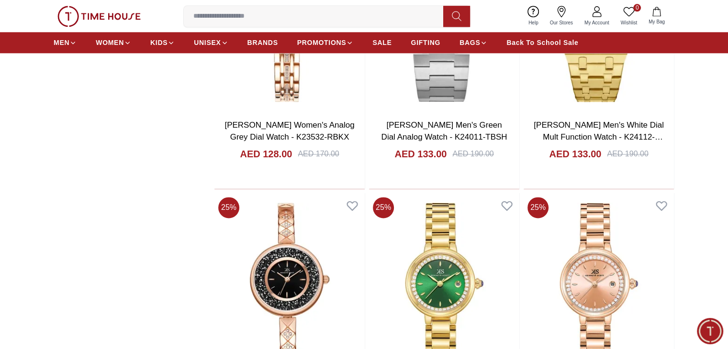
scroll to position [12351, 0]
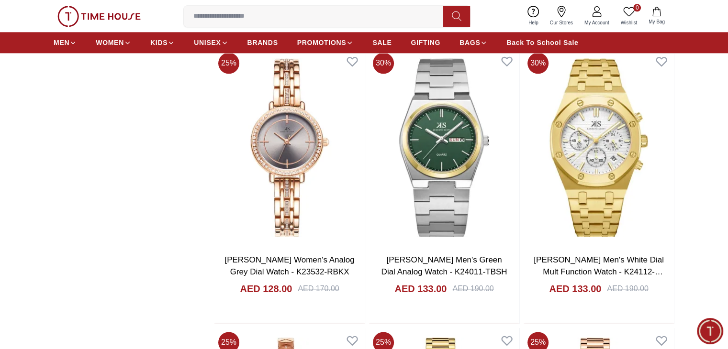
scroll to position [12308, 0]
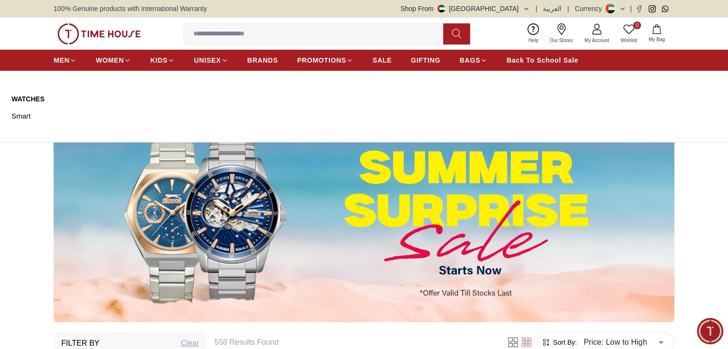
click at [33, 100] on link "Watches" at bounding box center [56, 99] width 91 height 10
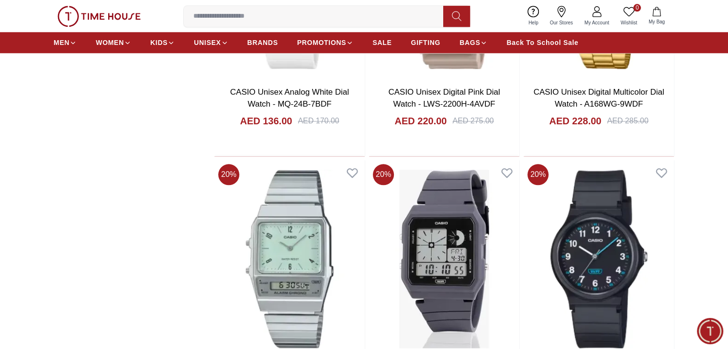
scroll to position [1096, 0]
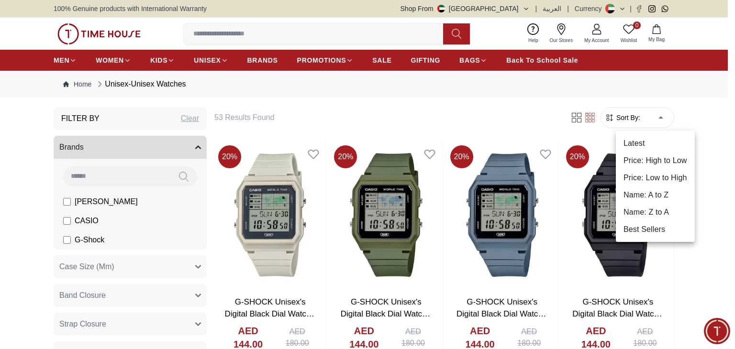
click at [657, 178] on li "Price: Low to High" at bounding box center [655, 177] width 79 height 17
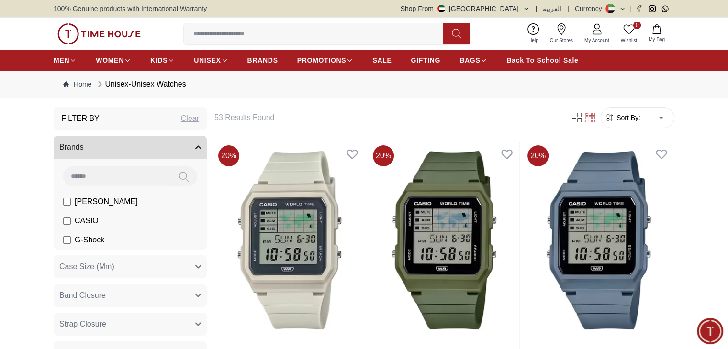
type input "*"
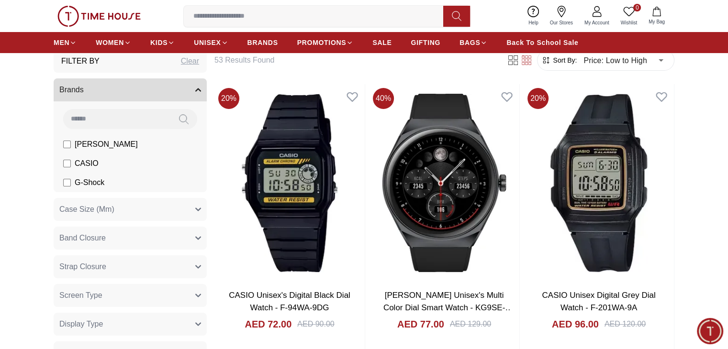
scroll to position [60, 0]
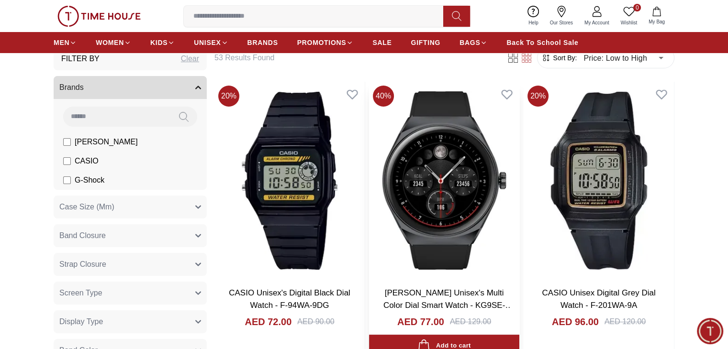
click at [393, 142] on img at bounding box center [444, 181] width 150 height 198
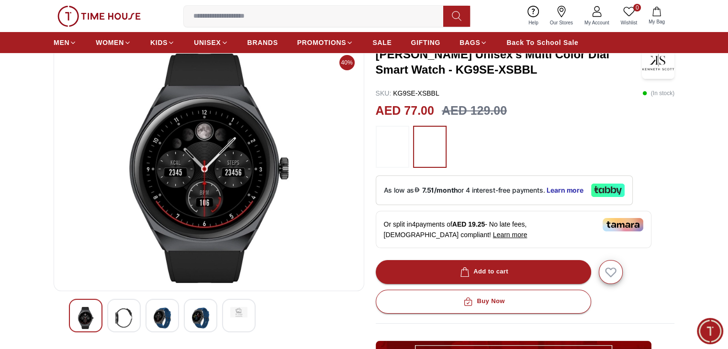
click at [122, 321] on img at bounding box center [123, 318] width 17 height 22
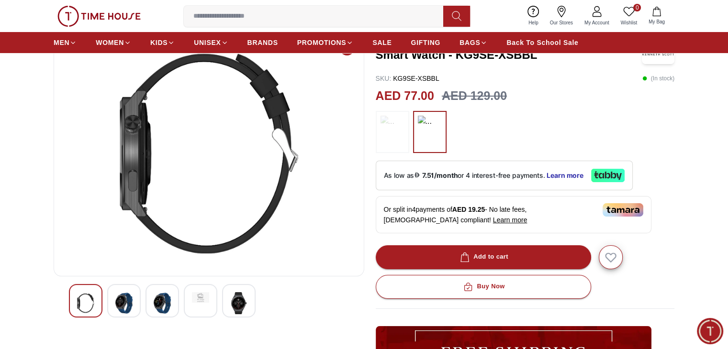
scroll to position [80, 0]
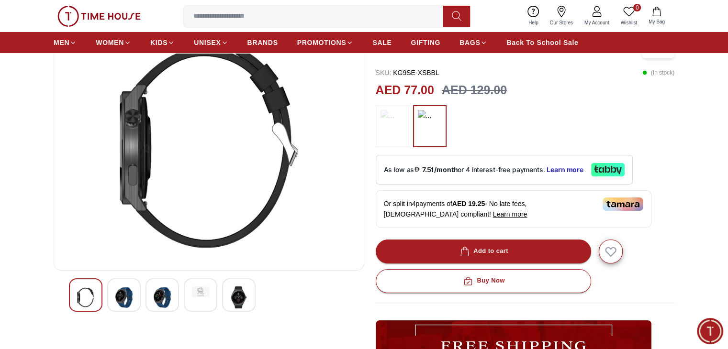
click at [119, 297] on img at bounding box center [123, 298] width 17 height 22
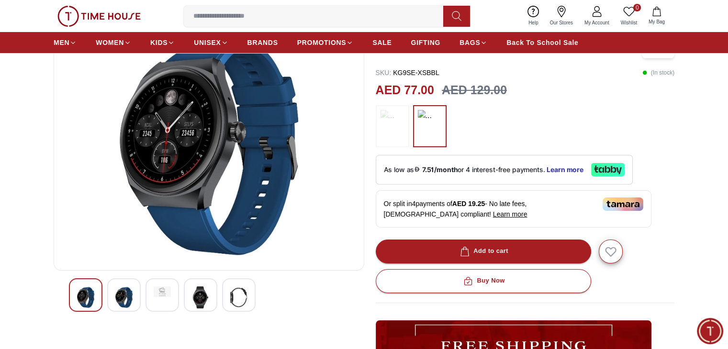
click at [90, 299] on img at bounding box center [85, 298] width 17 height 22
click at [113, 299] on div at bounding box center [124, 296] width 34 height 34
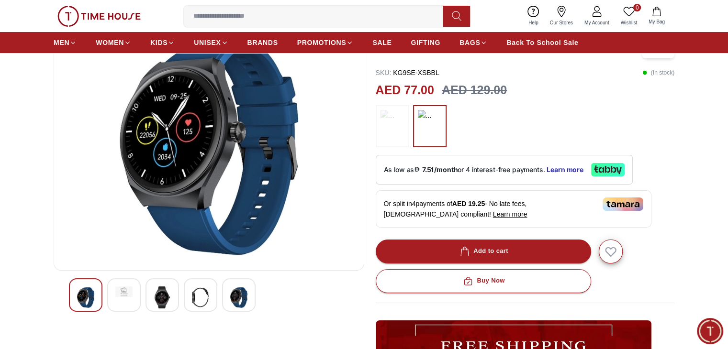
click at [149, 295] on div at bounding box center [162, 296] width 34 height 34
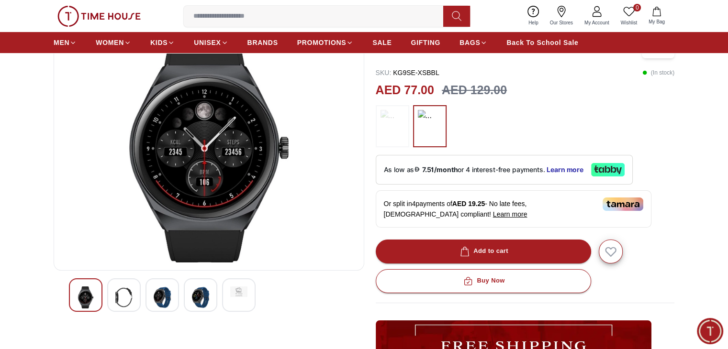
click at [167, 295] on img at bounding box center [162, 298] width 17 height 22
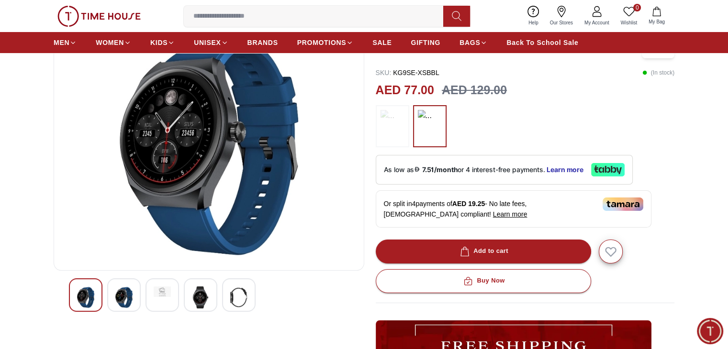
click at [193, 295] on img at bounding box center [200, 298] width 17 height 22
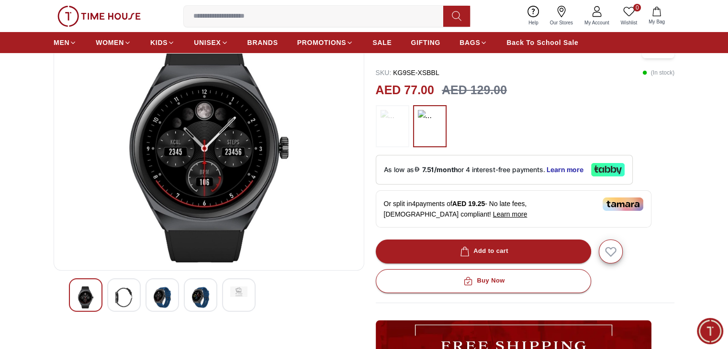
click at [226, 295] on div at bounding box center [239, 296] width 34 height 34
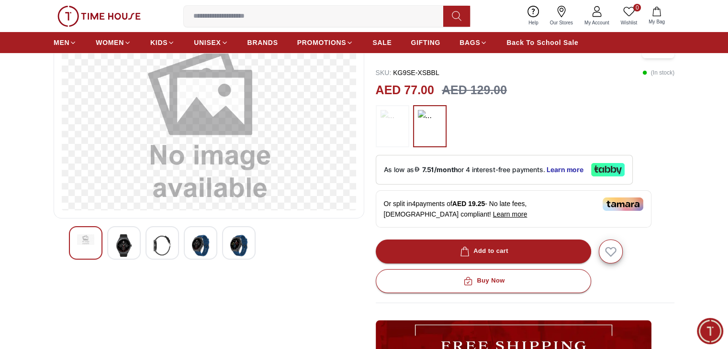
click at [203, 255] on img at bounding box center [200, 246] width 17 height 22
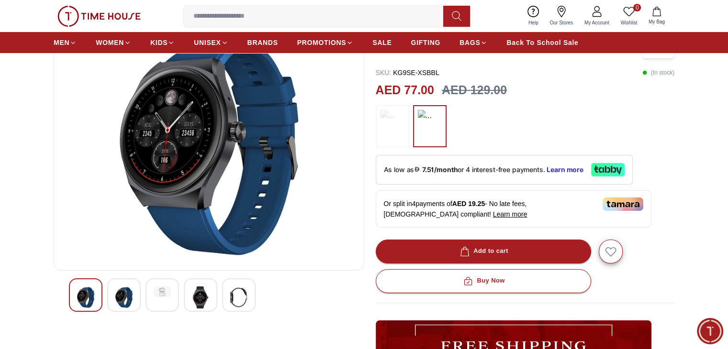
click at [167, 290] on img at bounding box center [162, 292] width 17 height 11
click at [167, 290] on img at bounding box center [162, 298] width 17 height 22
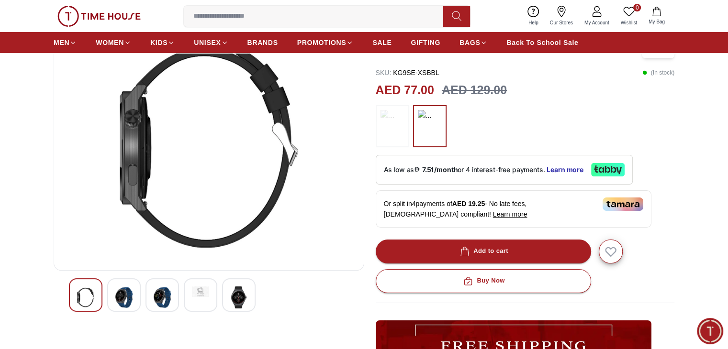
click at [136, 295] on div at bounding box center [124, 296] width 34 height 34
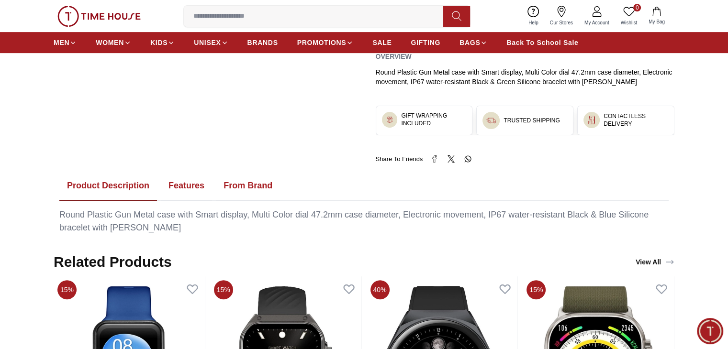
scroll to position [433, 0]
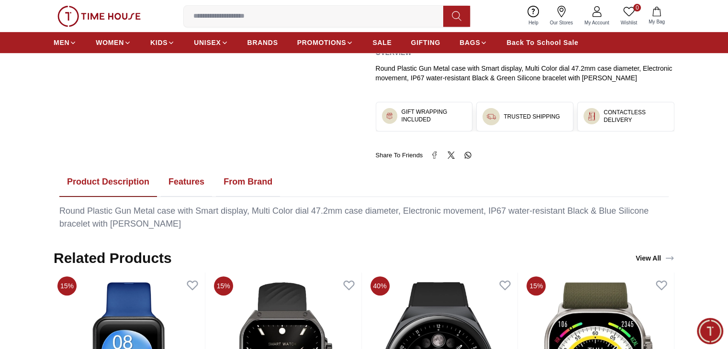
click at [177, 183] on button "Features" at bounding box center [186, 183] width 51 height 30
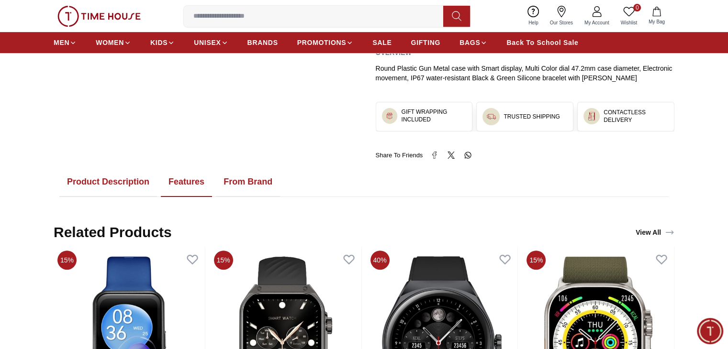
click at [232, 186] on button "From Brand" at bounding box center [248, 183] width 64 height 30
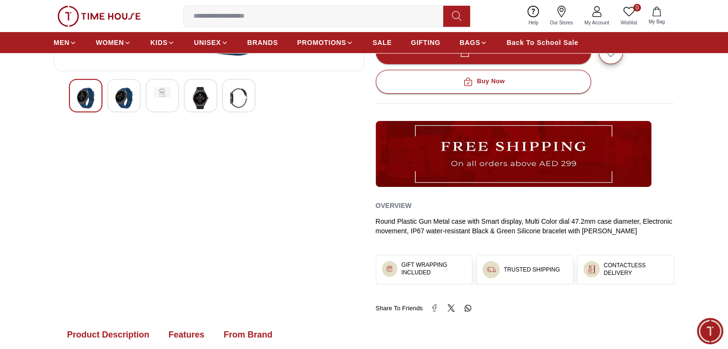
scroll to position [76, 0]
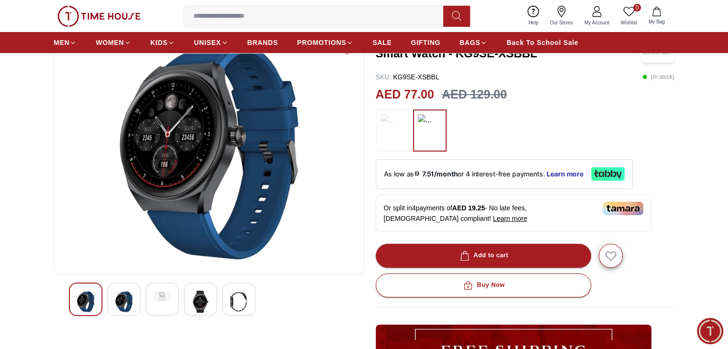
click at [394, 126] on img at bounding box center [392, 130] width 24 height 33
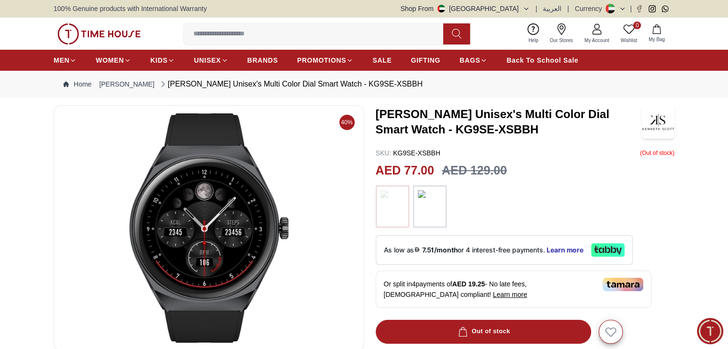
click at [439, 221] on img at bounding box center [430, 206] width 24 height 33
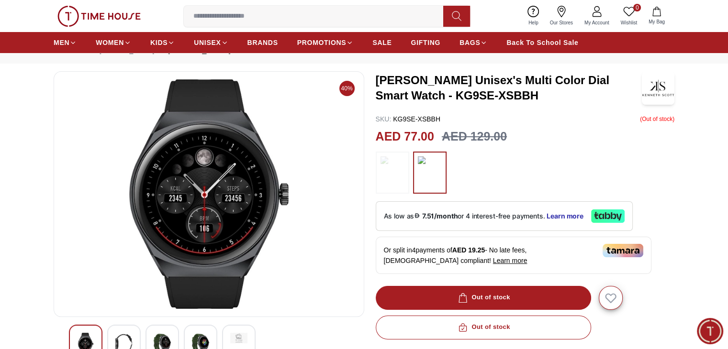
scroll to position [102, 0]
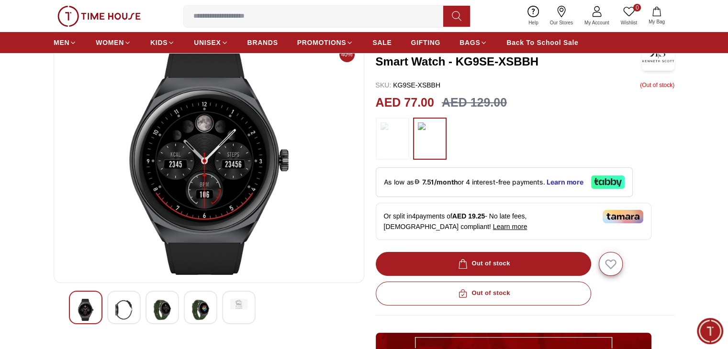
scroll to position [62, 0]
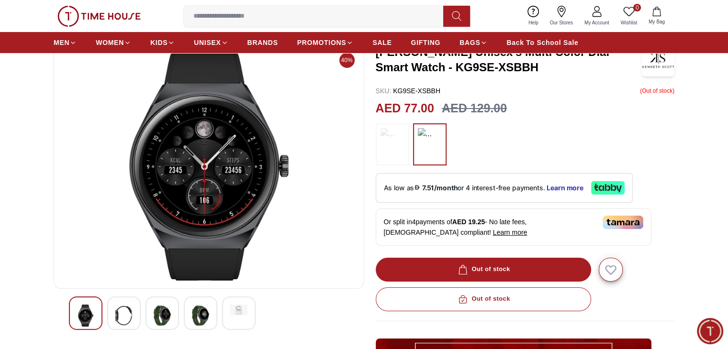
click at [396, 150] on img at bounding box center [392, 144] width 24 height 33
click at [427, 155] on img at bounding box center [430, 144] width 24 height 33
click at [601, 265] on button "button" at bounding box center [610, 270] width 26 height 26
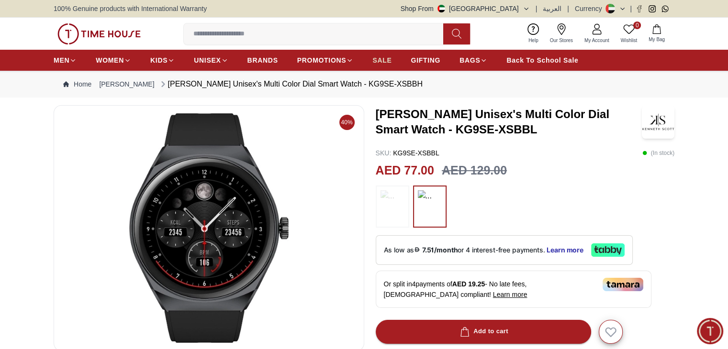
click at [385, 58] on span "SALE" at bounding box center [381, 61] width 19 height 10
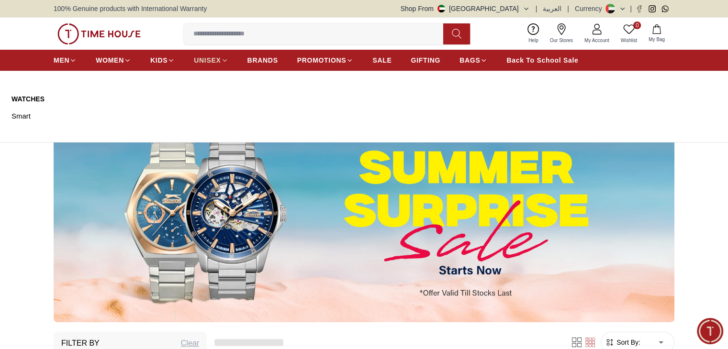
click at [212, 58] on span "UNISEX" at bounding box center [207, 61] width 27 height 10
click at [33, 94] on link "Watches" at bounding box center [56, 99] width 91 height 10
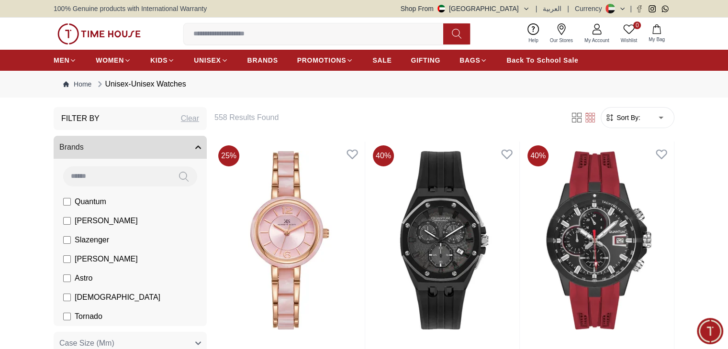
click at [635, 121] on span "Sort By:" at bounding box center [627, 118] width 26 height 10
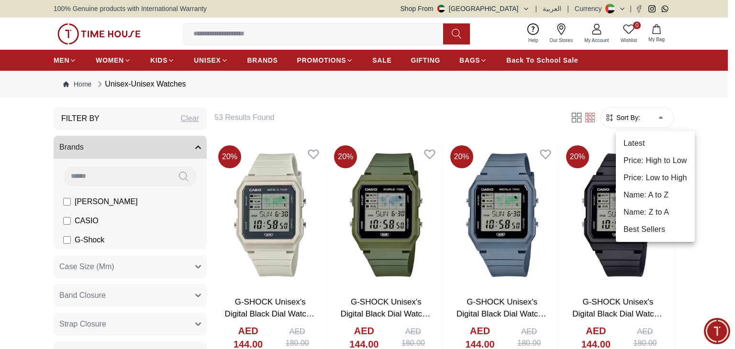
click at [655, 174] on li "Price: Low to High" at bounding box center [655, 177] width 79 height 17
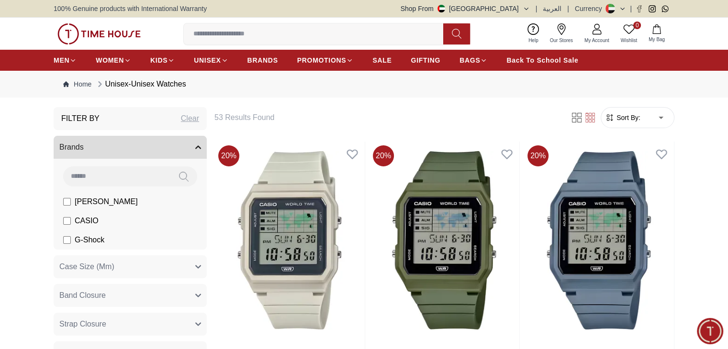
type input "*"
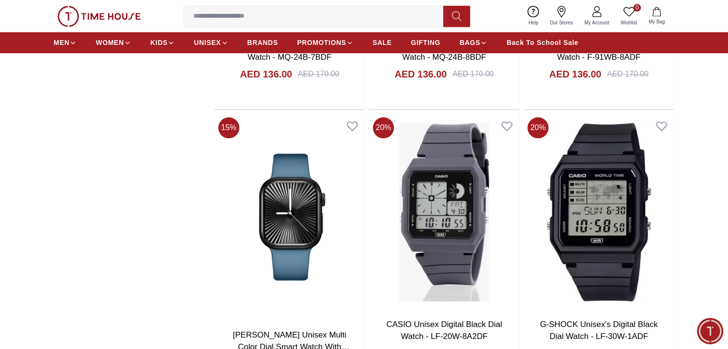
scroll to position [1155, 0]
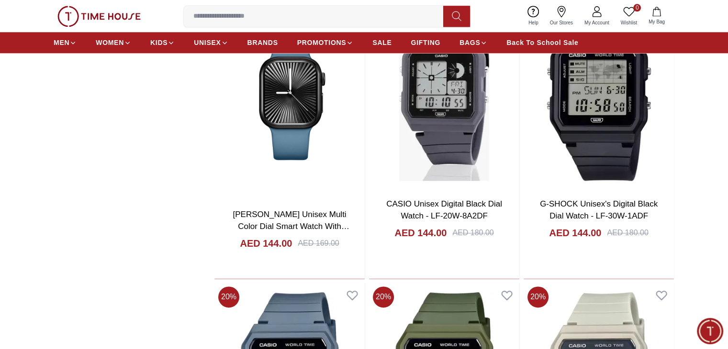
scroll to position [1271, 0]
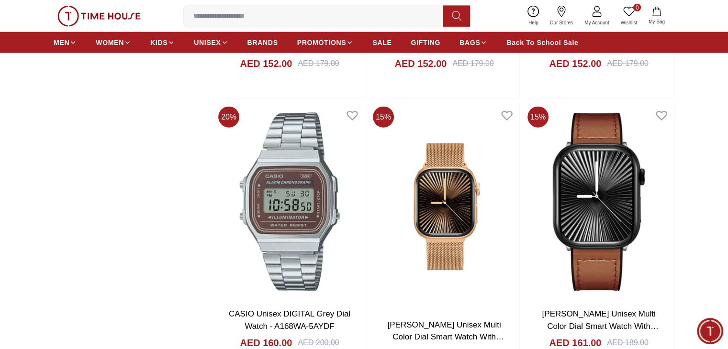
scroll to position [2281, 0]
